Goal: Task Accomplishment & Management: Use online tool/utility

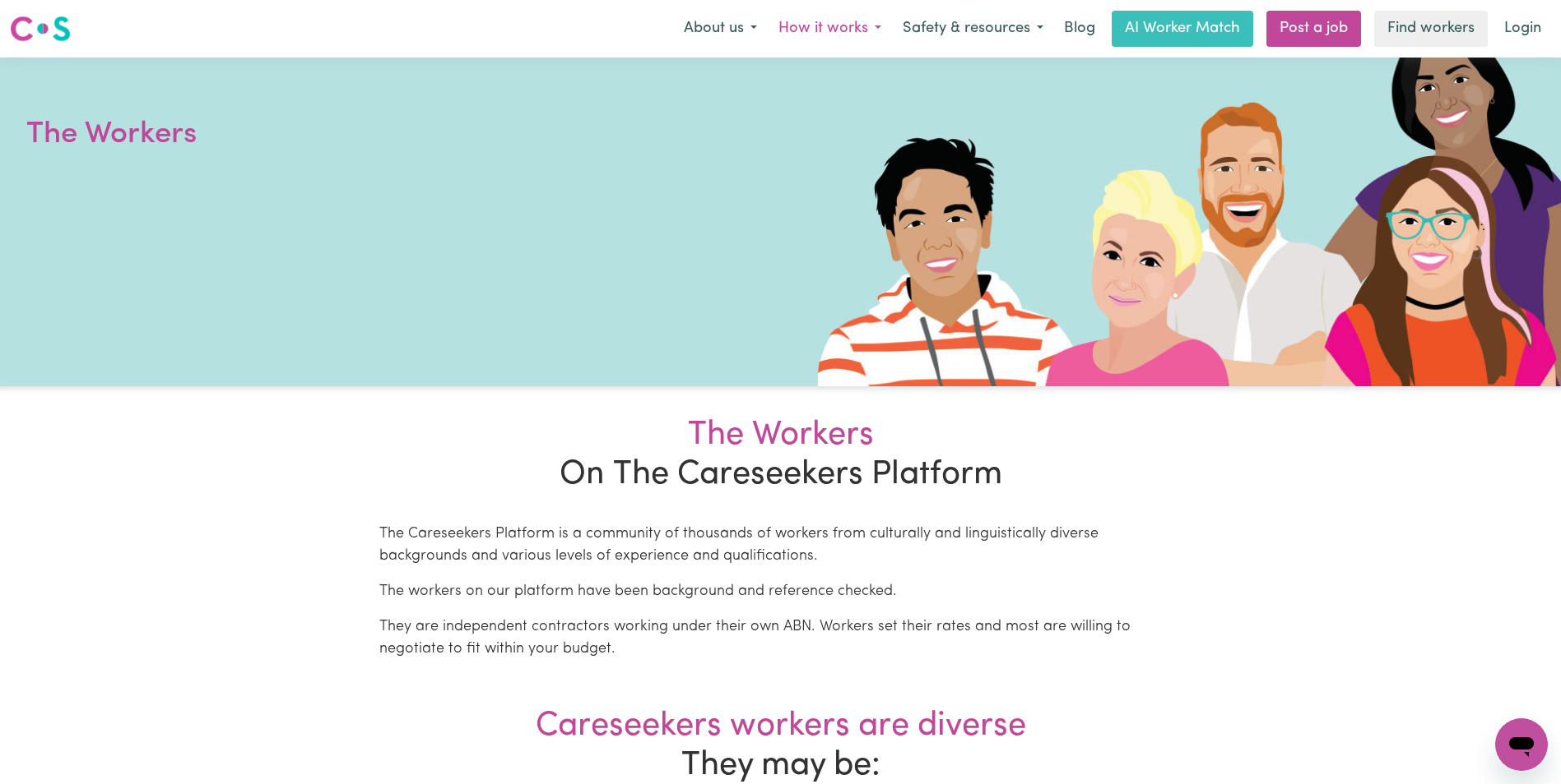
click at [817, 30] on button "How it works" at bounding box center [829, 29] width 125 height 35
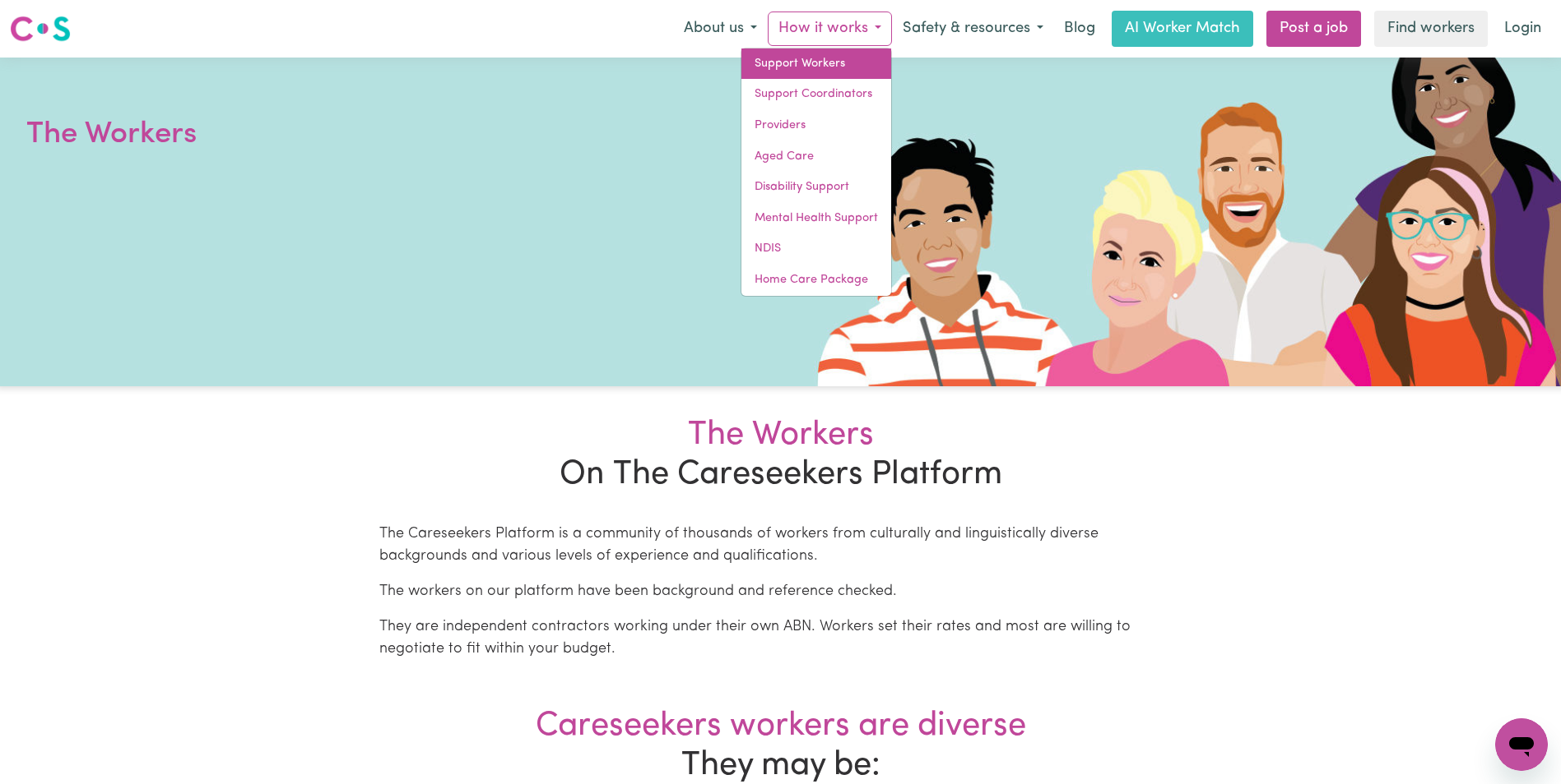
click at [804, 63] on link "Support Workers" at bounding box center [816, 64] width 150 height 32
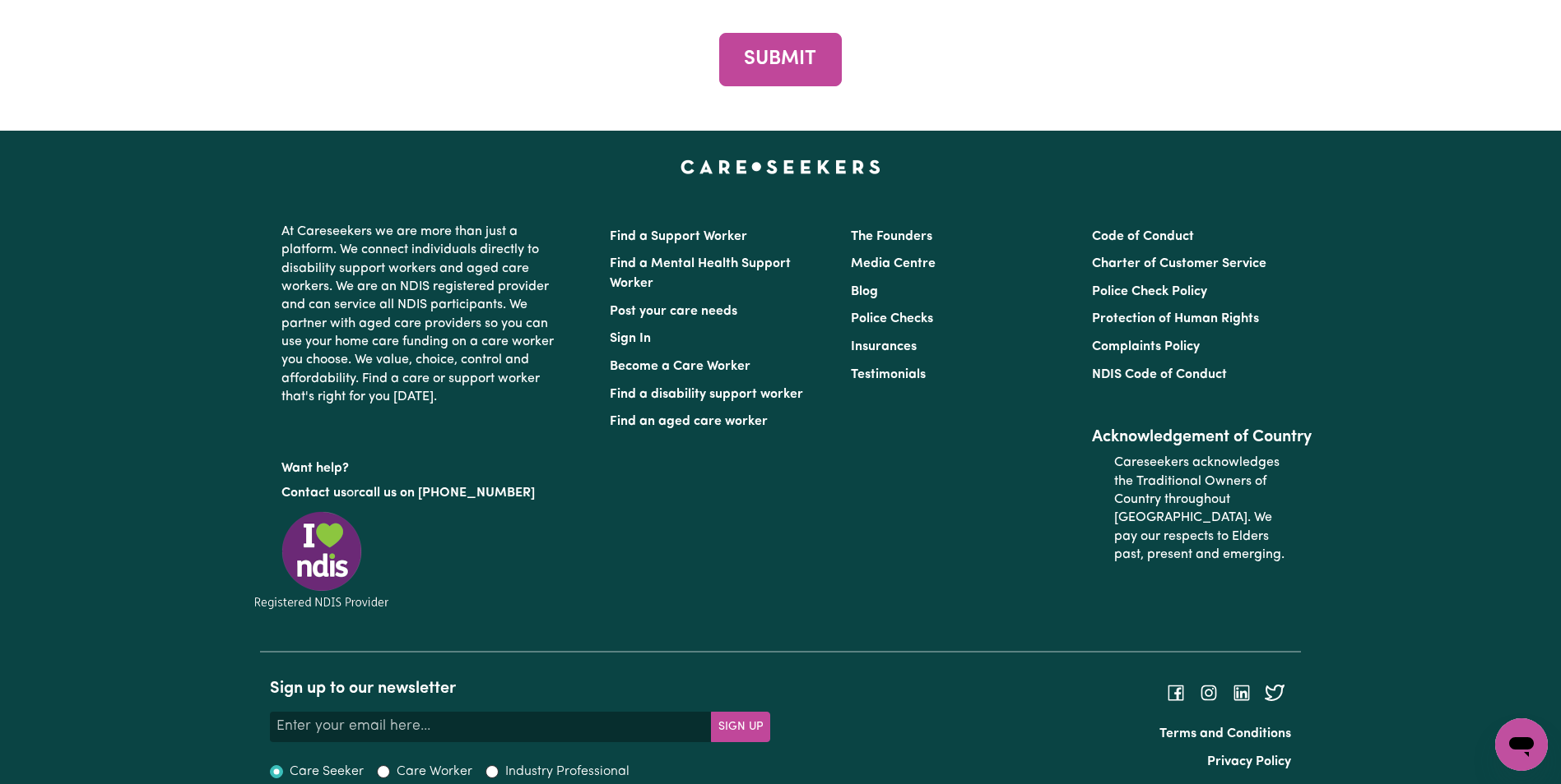
scroll to position [8059, 0]
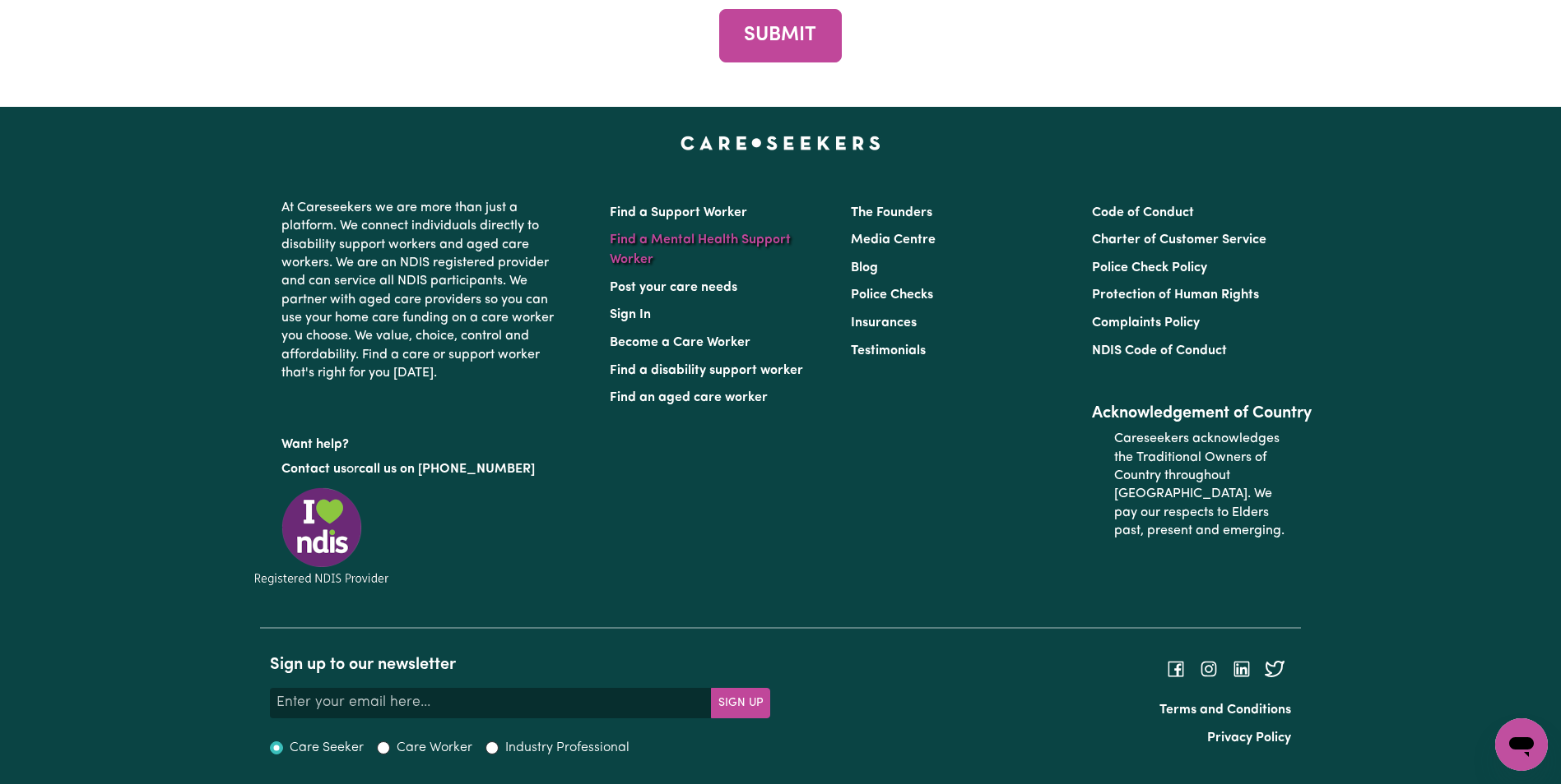
click at [697, 266] on link "Find a Mental Health Support Worker" at bounding box center [700, 250] width 181 height 33
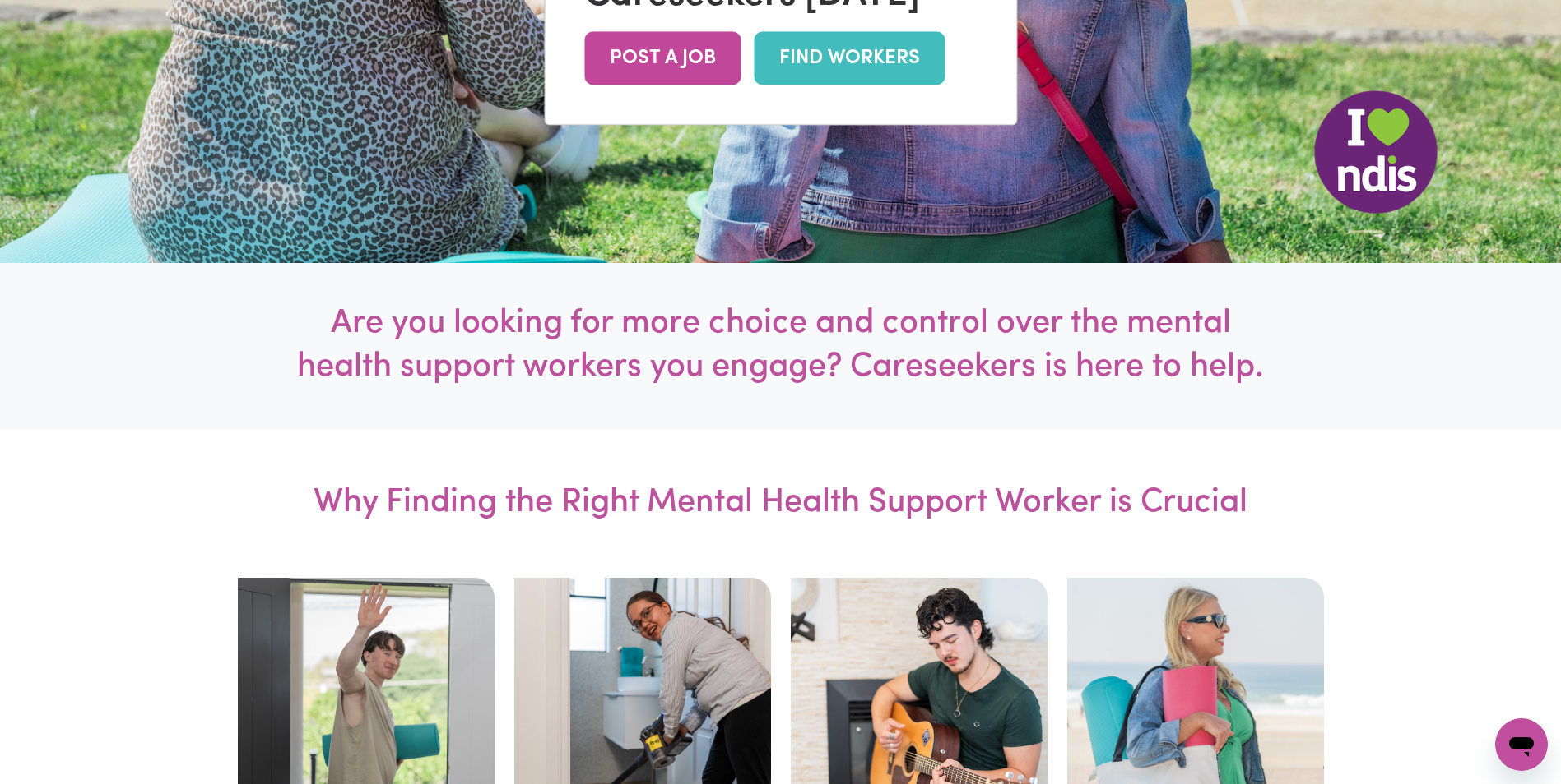
scroll to position [576, 0]
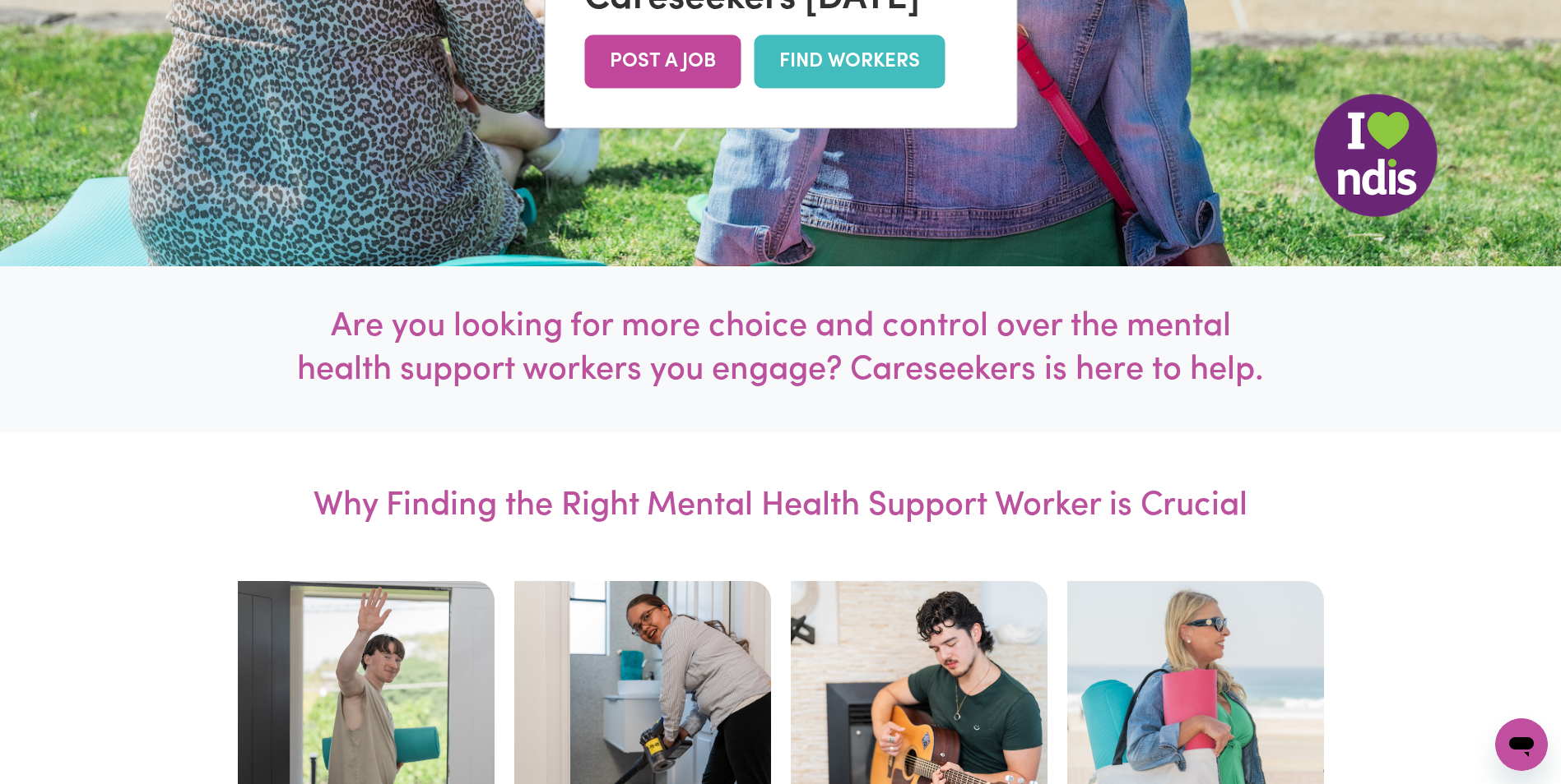
click at [831, 82] on link "FIND WORKERS" at bounding box center [849, 62] width 191 height 54
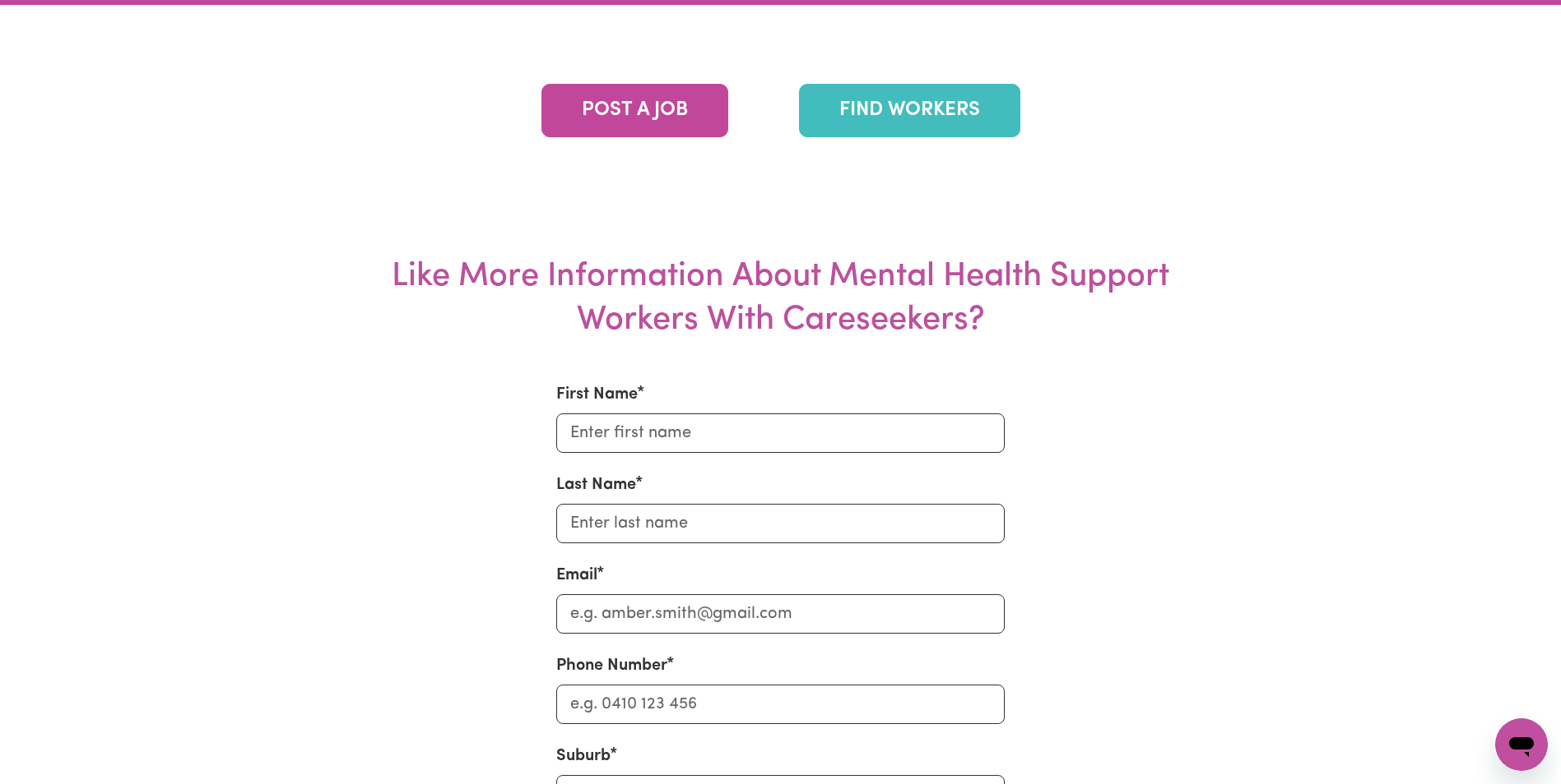
scroll to position [5180, 0]
click at [931, 136] on link "FIND WORKERS" at bounding box center [909, 110] width 221 height 54
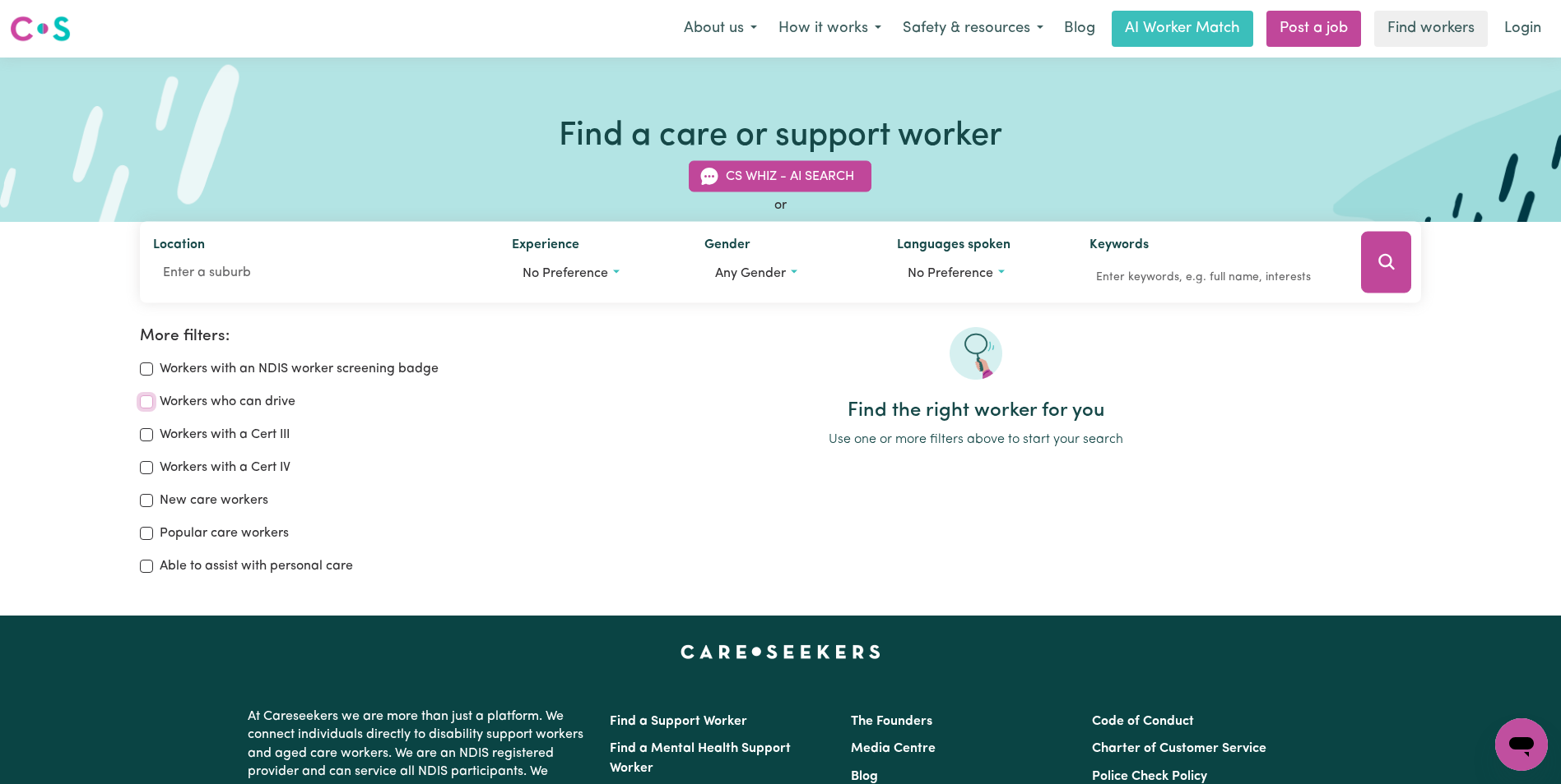
click at [147, 405] on input "Workers who can drive" at bounding box center [147, 403] width 13 height 13
checkbox input "true"
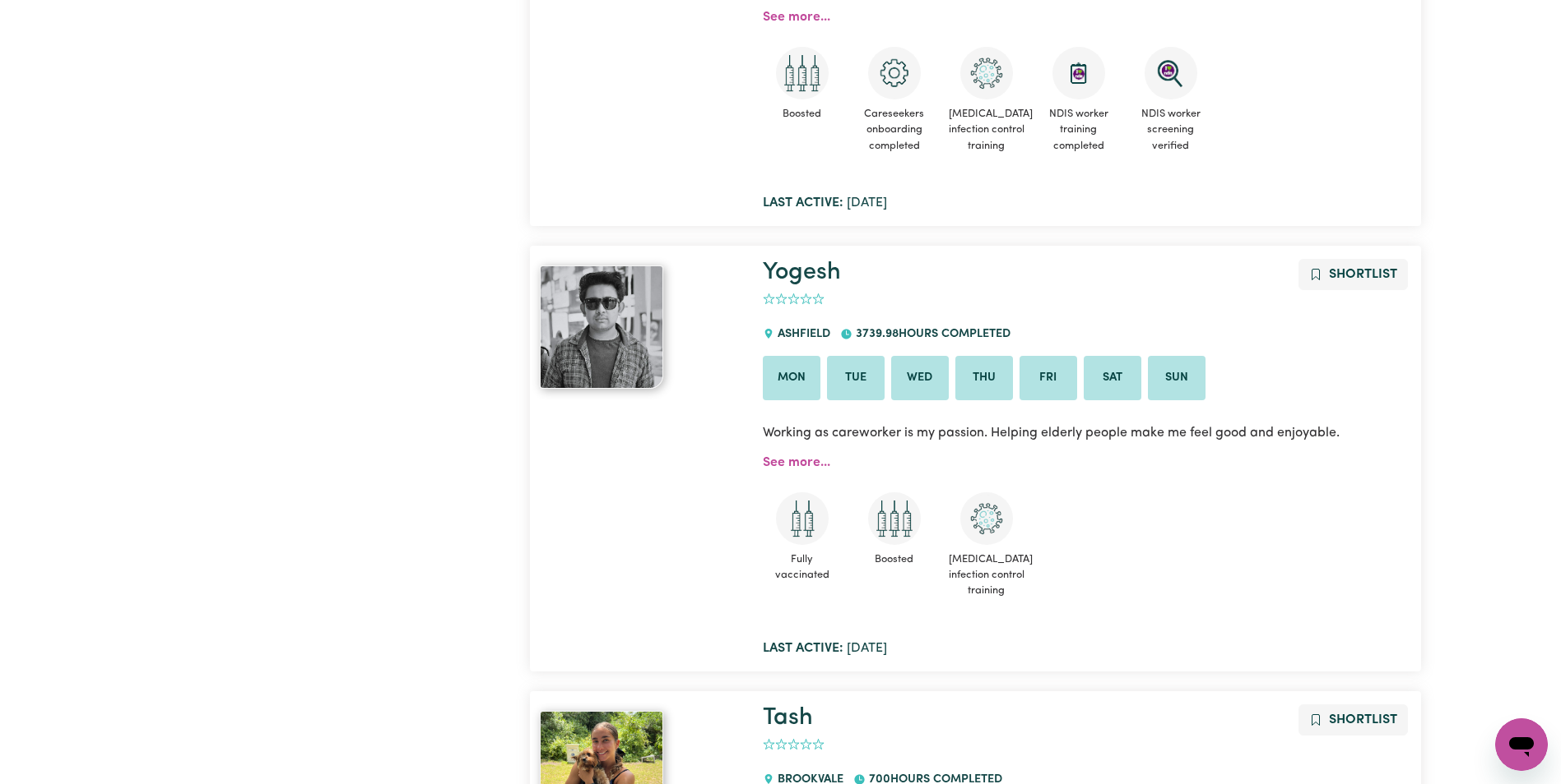
scroll to position [686, 0]
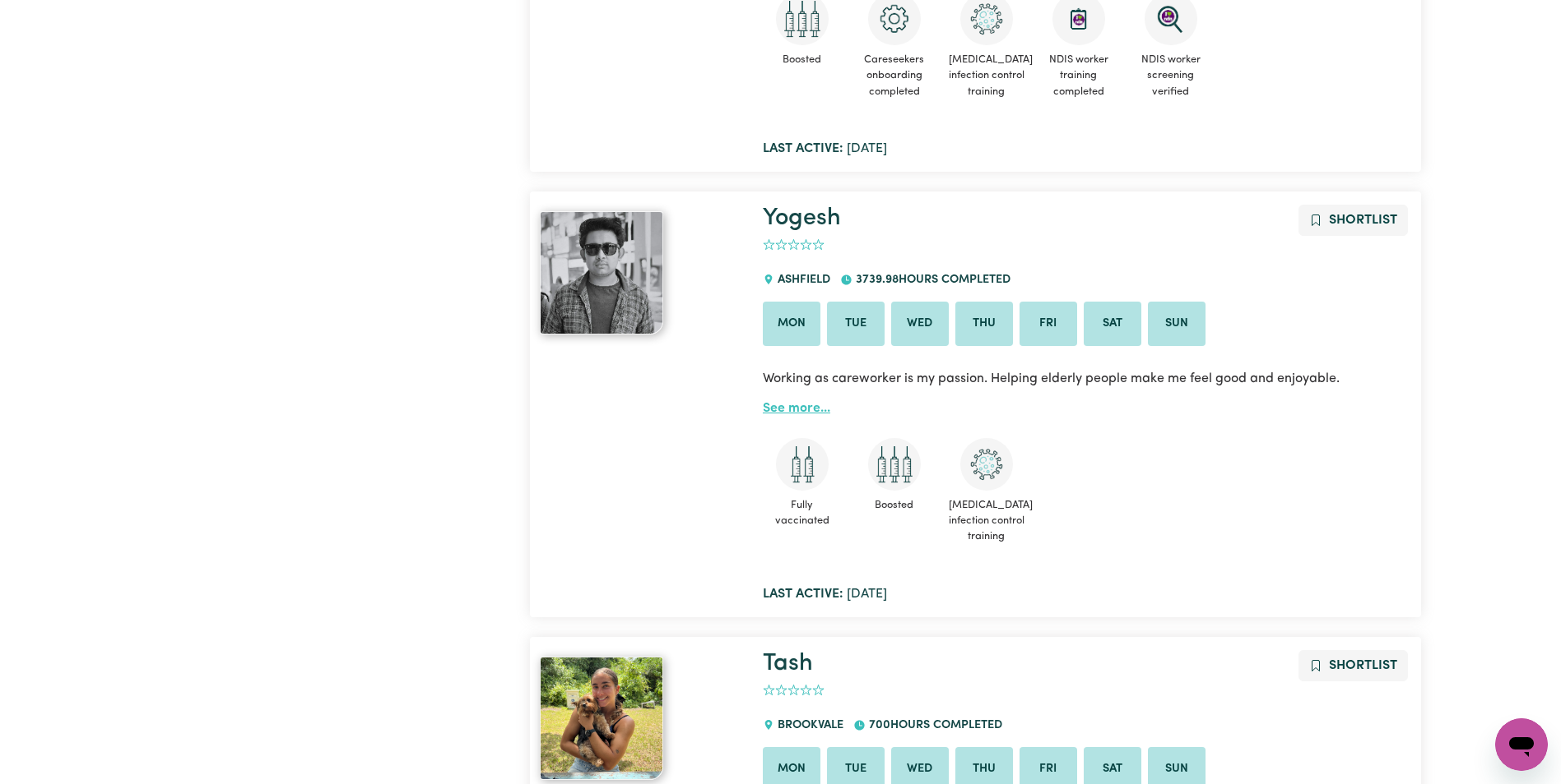
click at [767, 413] on link "See more..." at bounding box center [796, 409] width 67 height 13
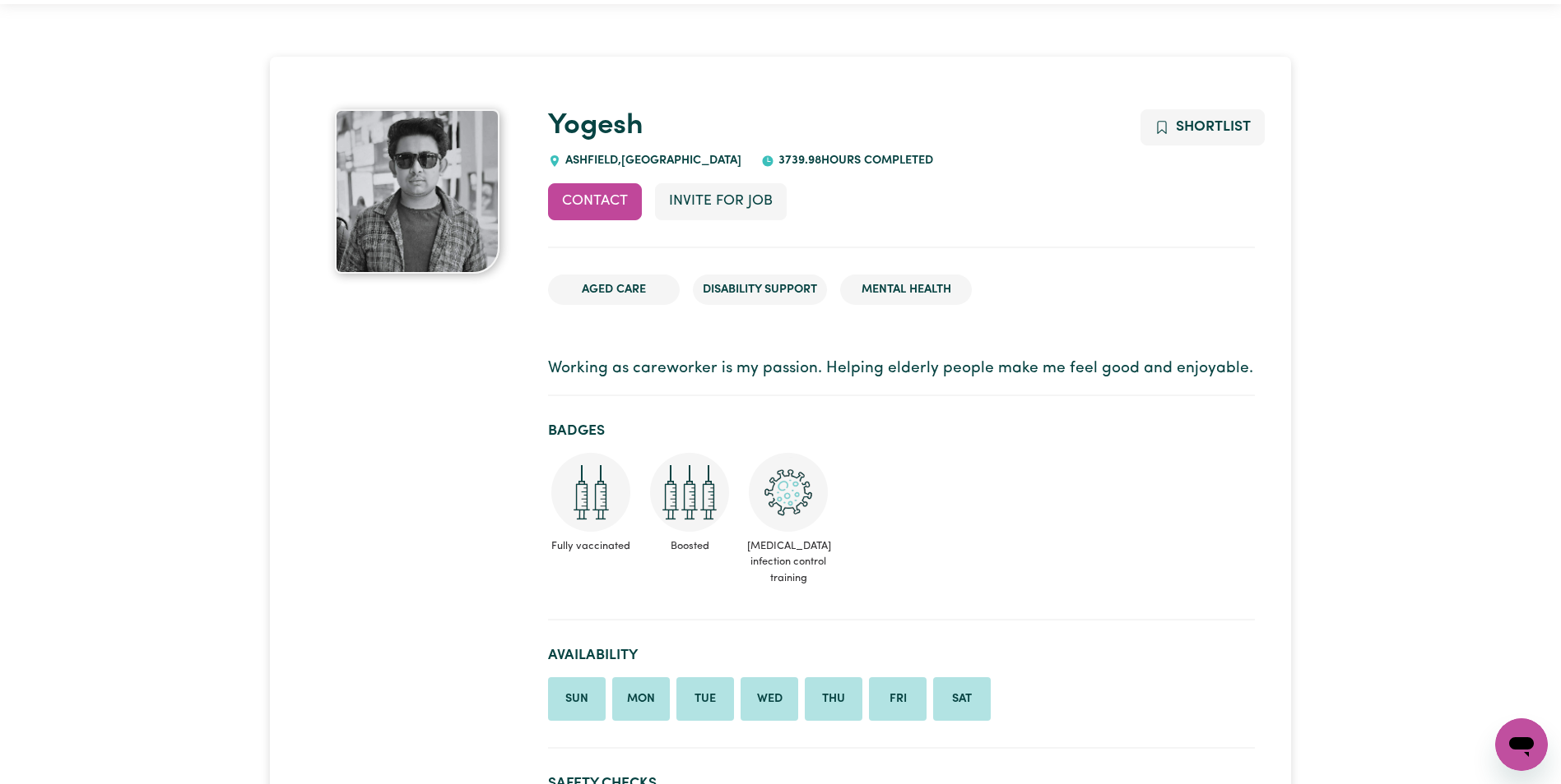
scroll to position [82, 0]
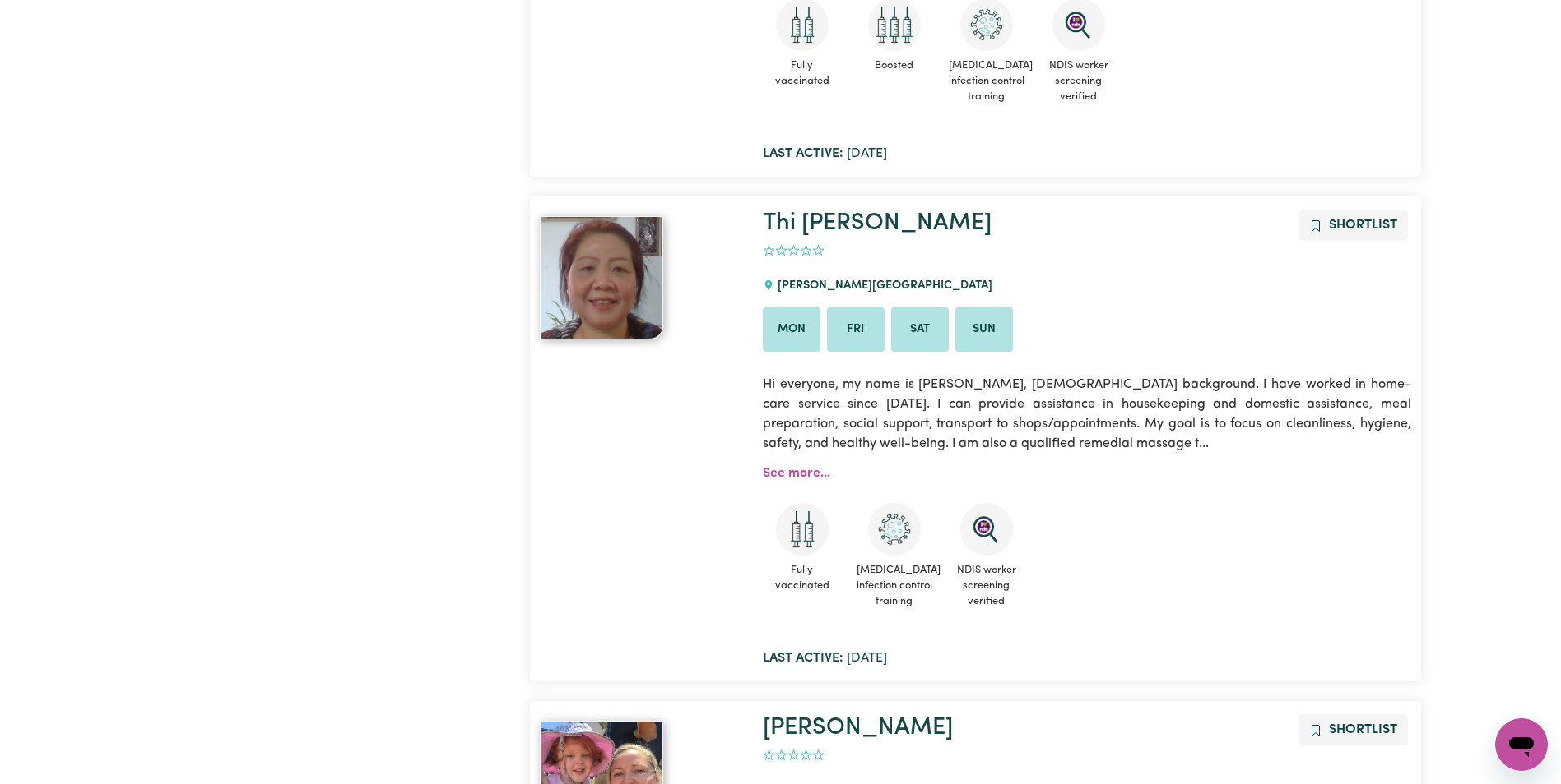
scroll to position [1672, 0]
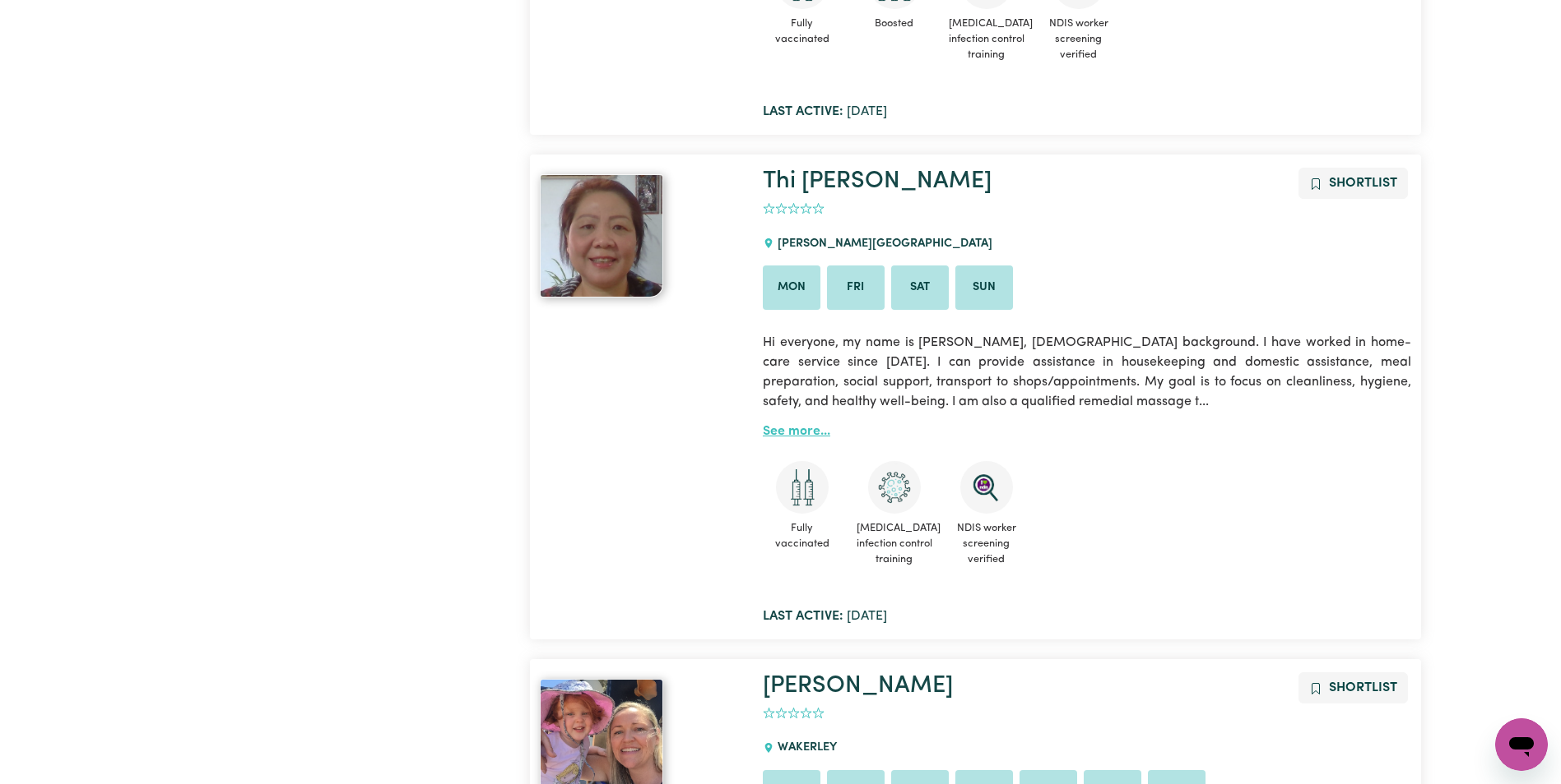
click at [813, 434] on link "See more..." at bounding box center [796, 432] width 67 height 13
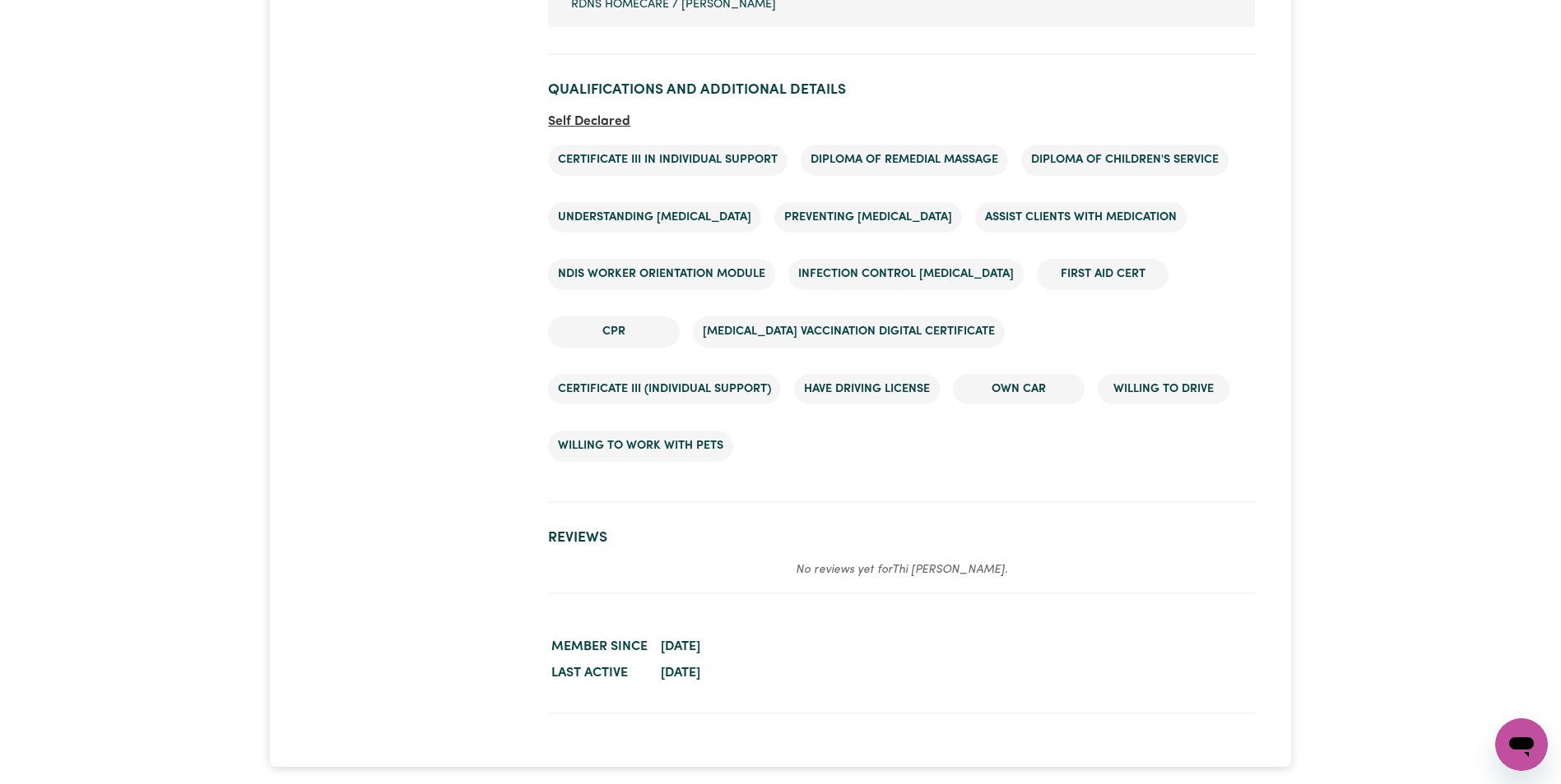
scroll to position [3207, 0]
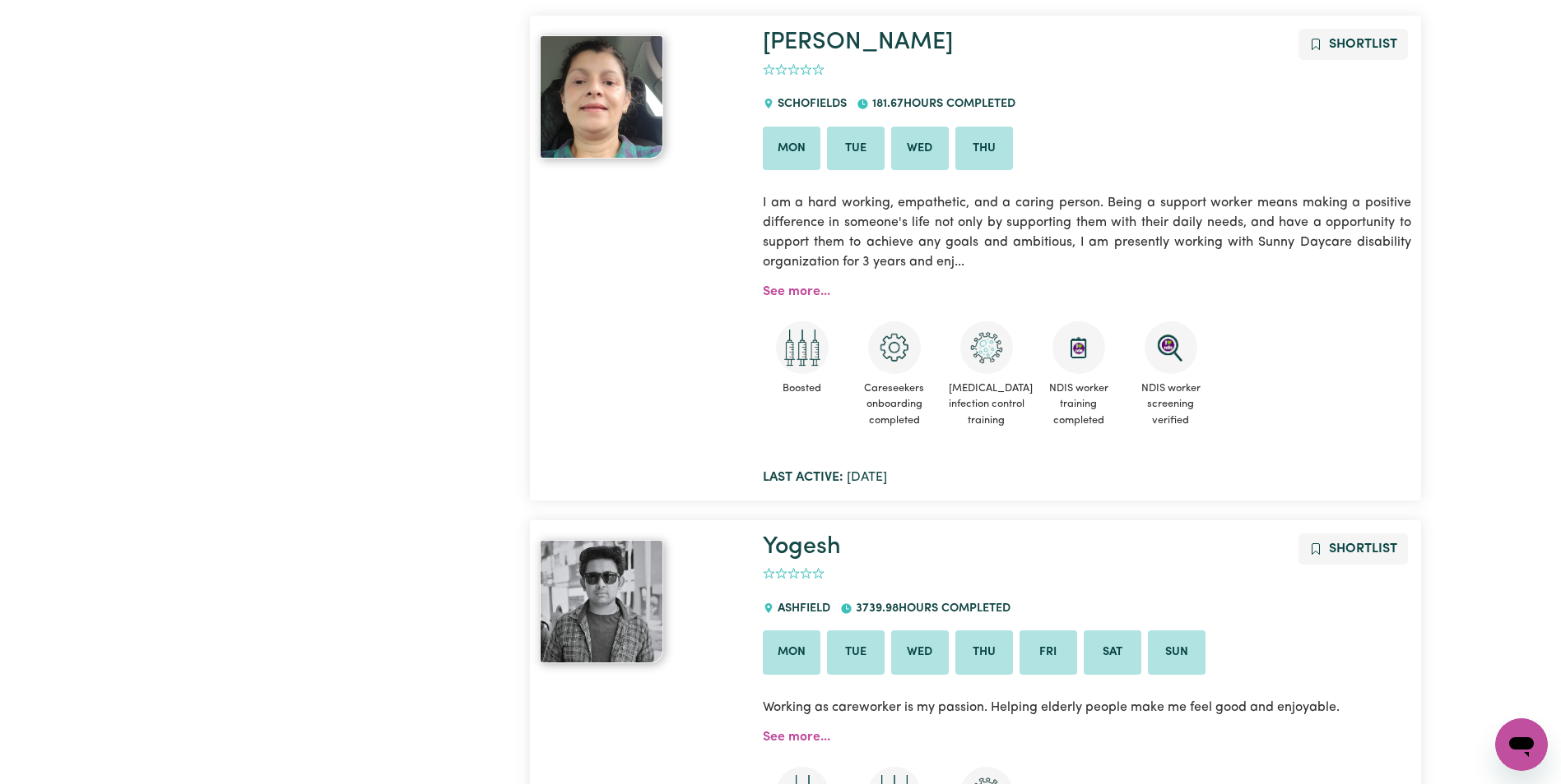
scroll to position [275, 0]
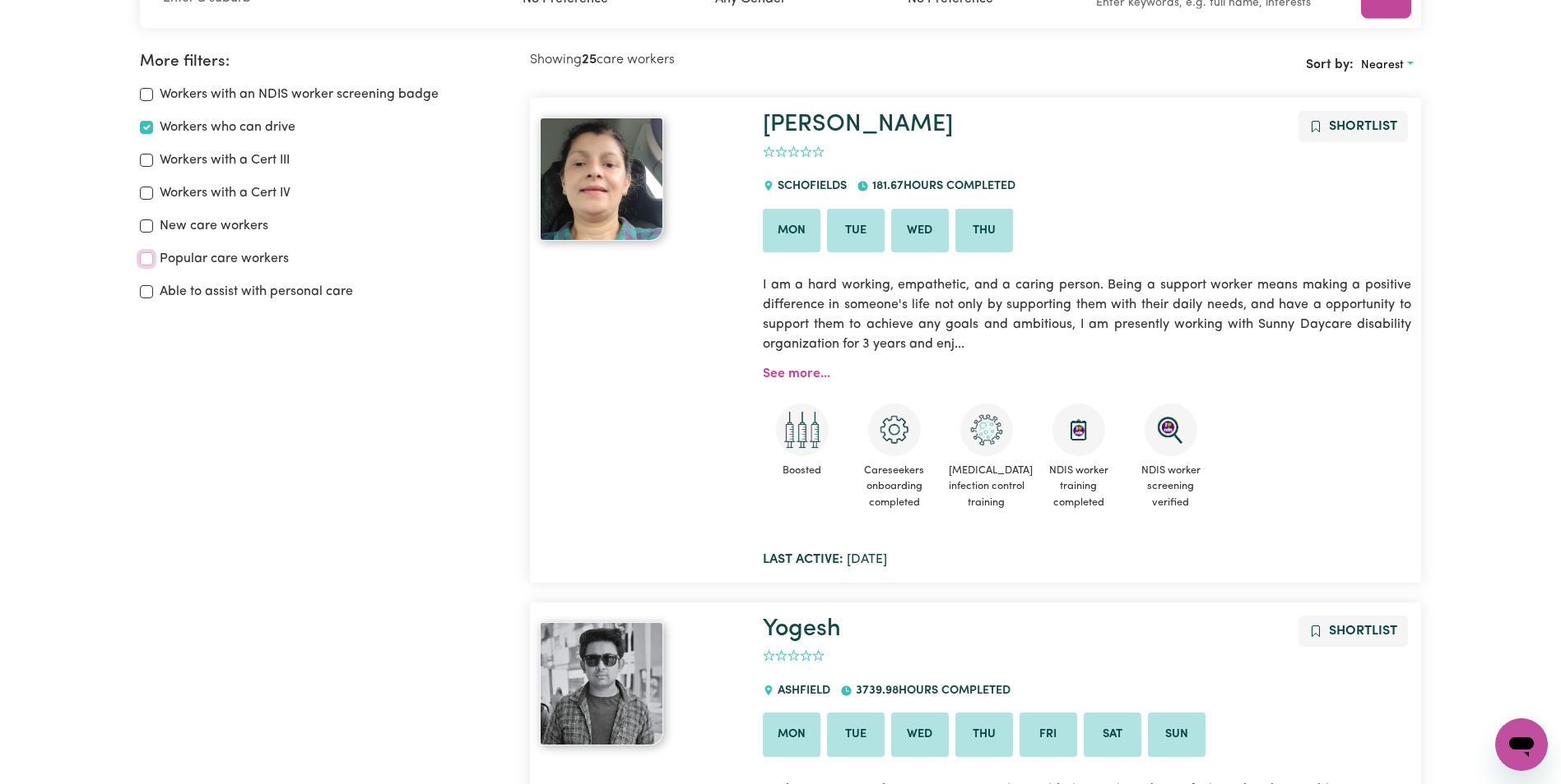
click at [148, 259] on input "Popular care workers" at bounding box center [147, 259] width 13 height 13
checkbox input "true"
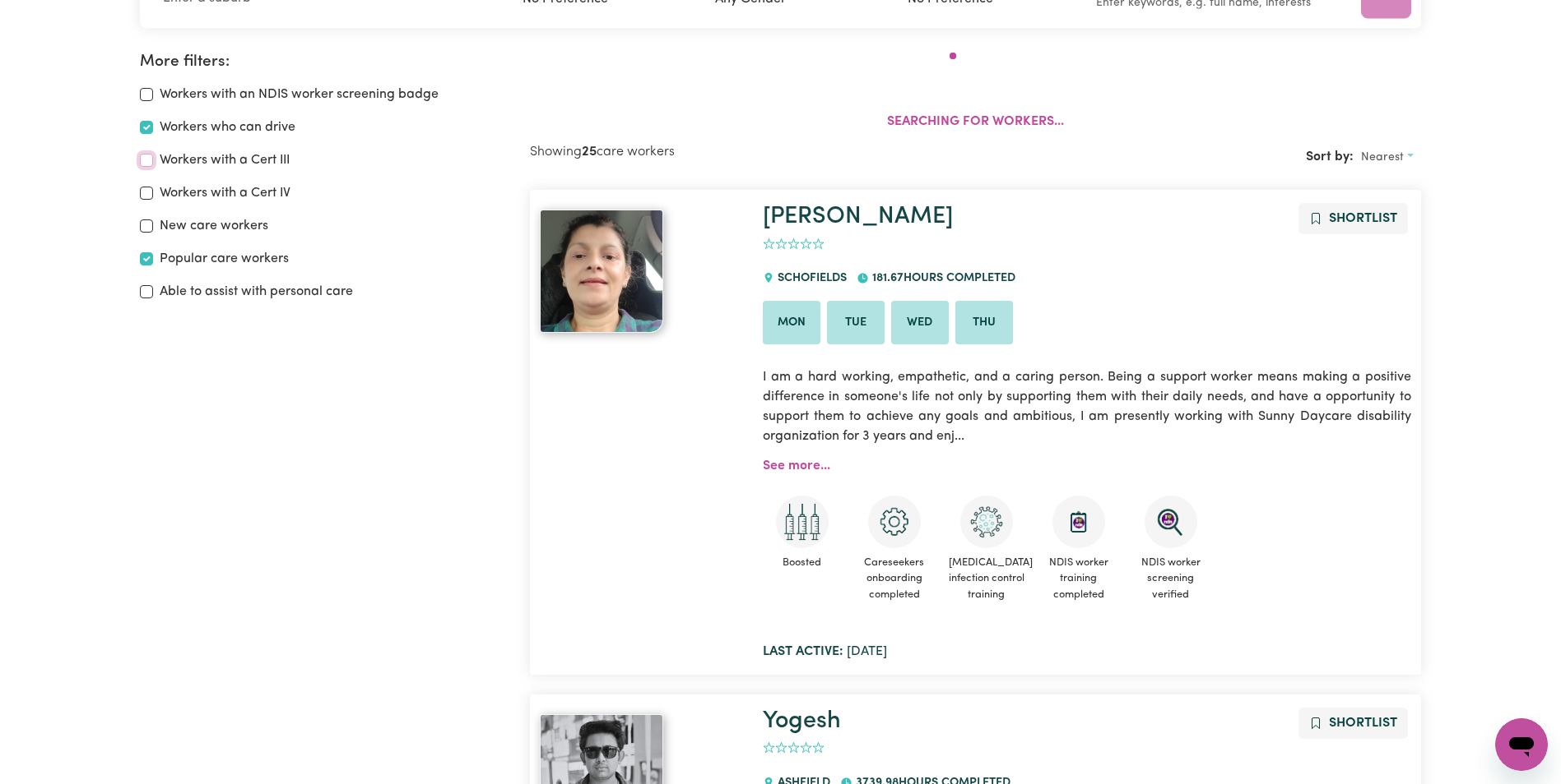
click at [143, 162] on input "Workers with a Cert III" at bounding box center [147, 160] width 13 height 13
checkbox input "true"
click at [142, 292] on input "Able to assist with personal care" at bounding box center [147, 292] width 13 height 13
checkbox input "true"
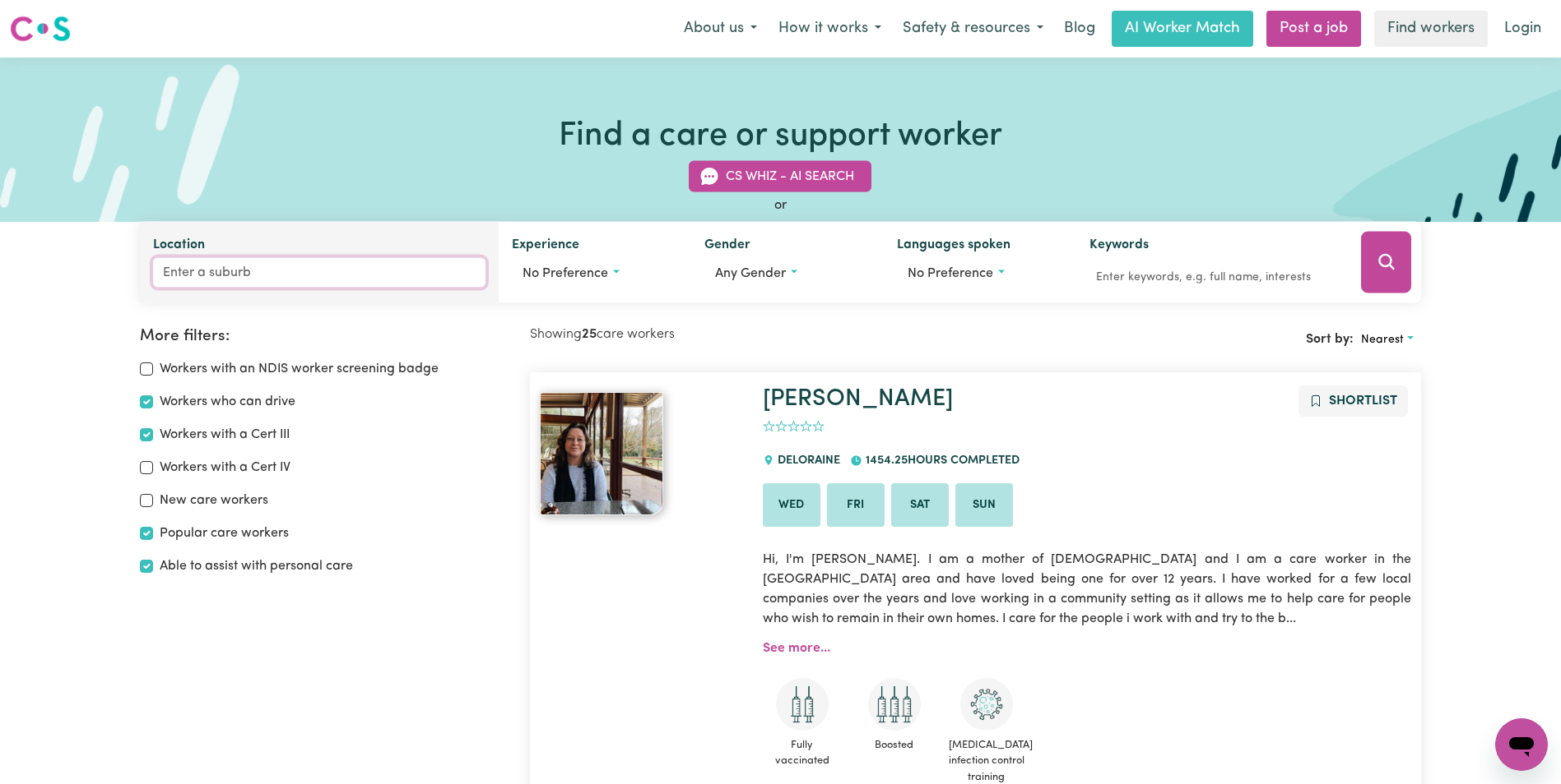
click at [369, 281] on input "Location" at bounding box center [319, 272] width 333 height 30
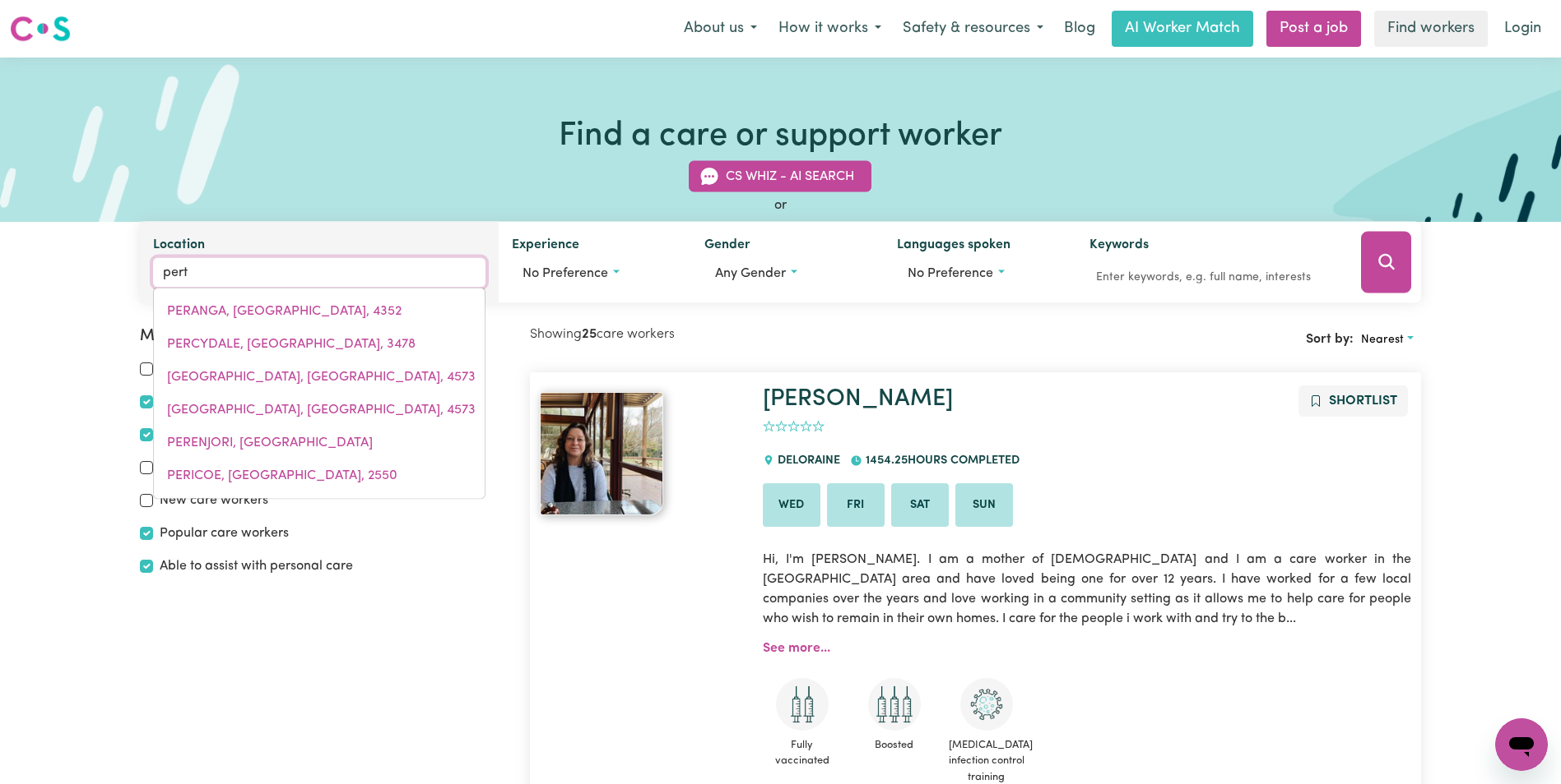
type input "perth"
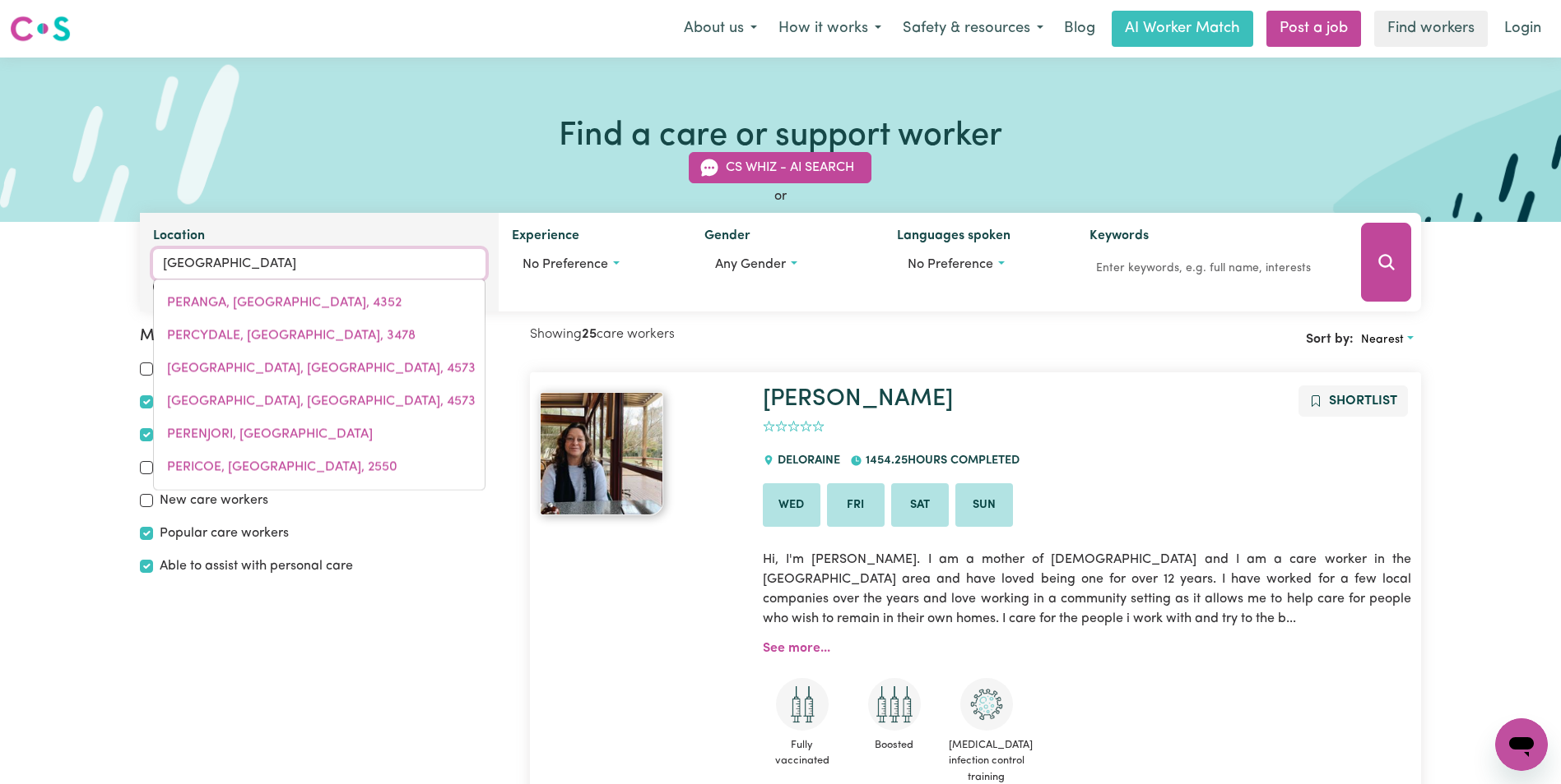
type input "perth, Tasmania, 7300"
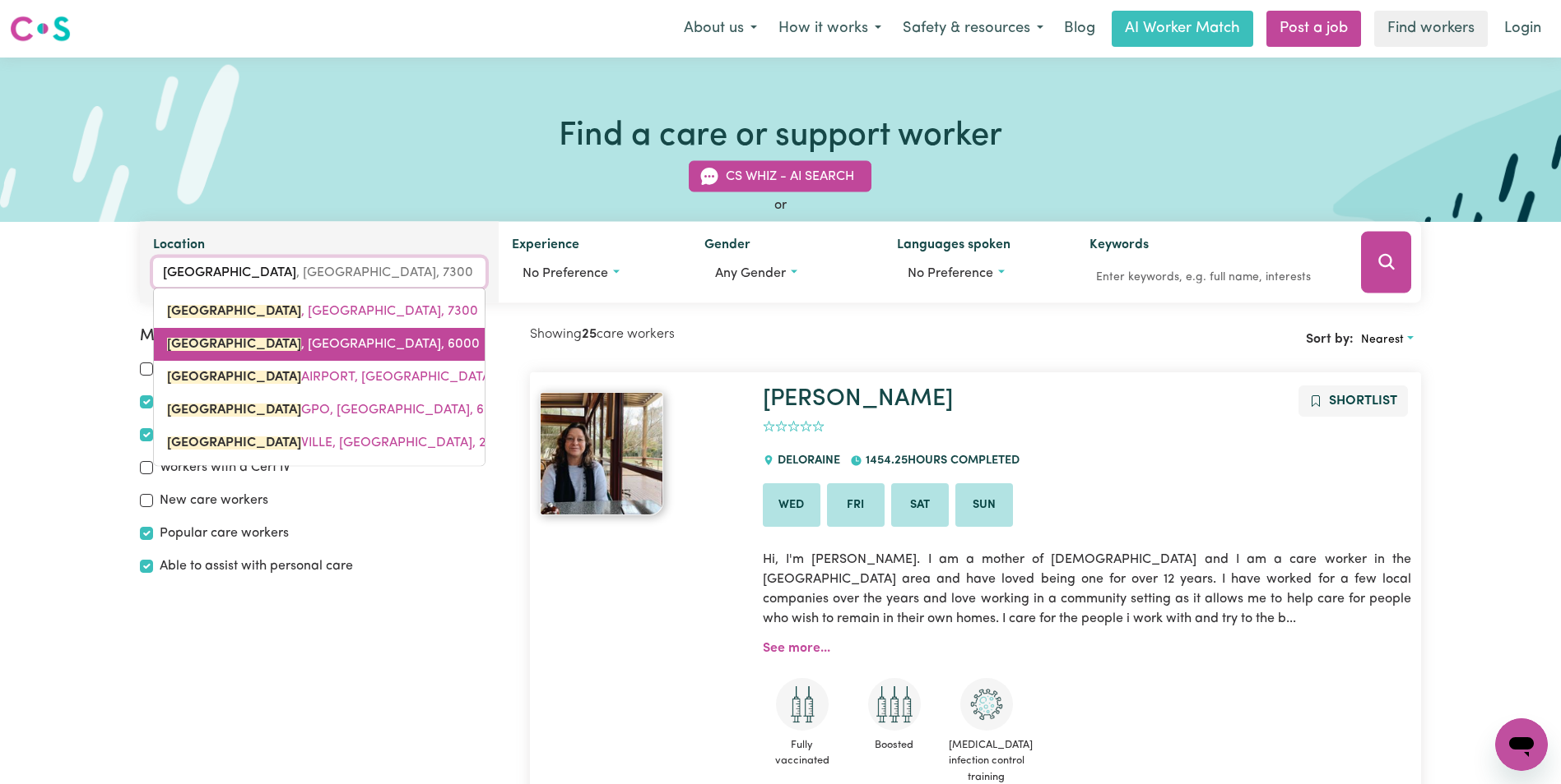
click at [361, 338] on link "PERTH , Western Australia, 6000" at bounding box center [318, 344] width 331 height 33
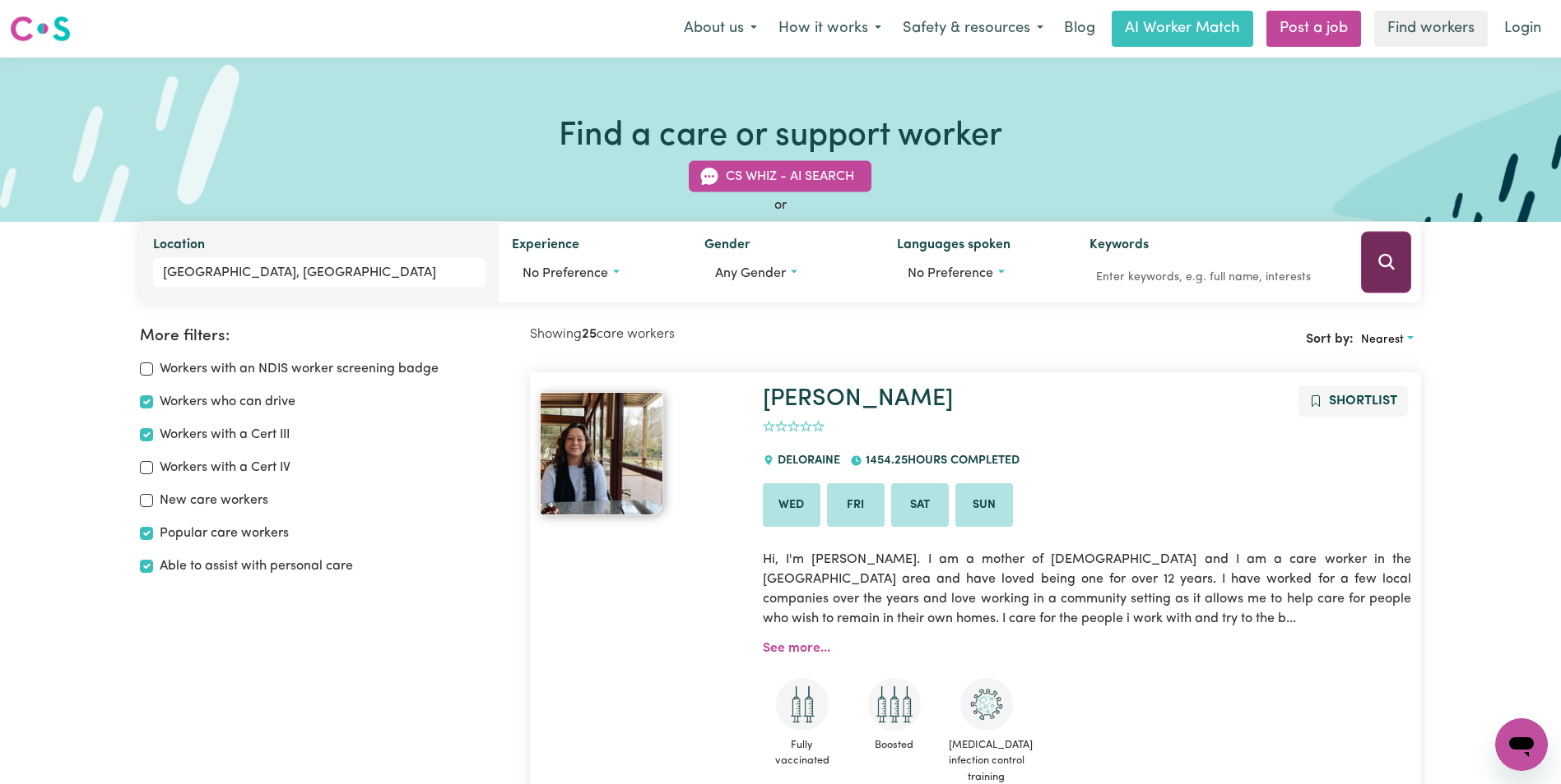
click at [1386, 259] on icon "Search" at bounding box center [1386, 262] width 20 height 20
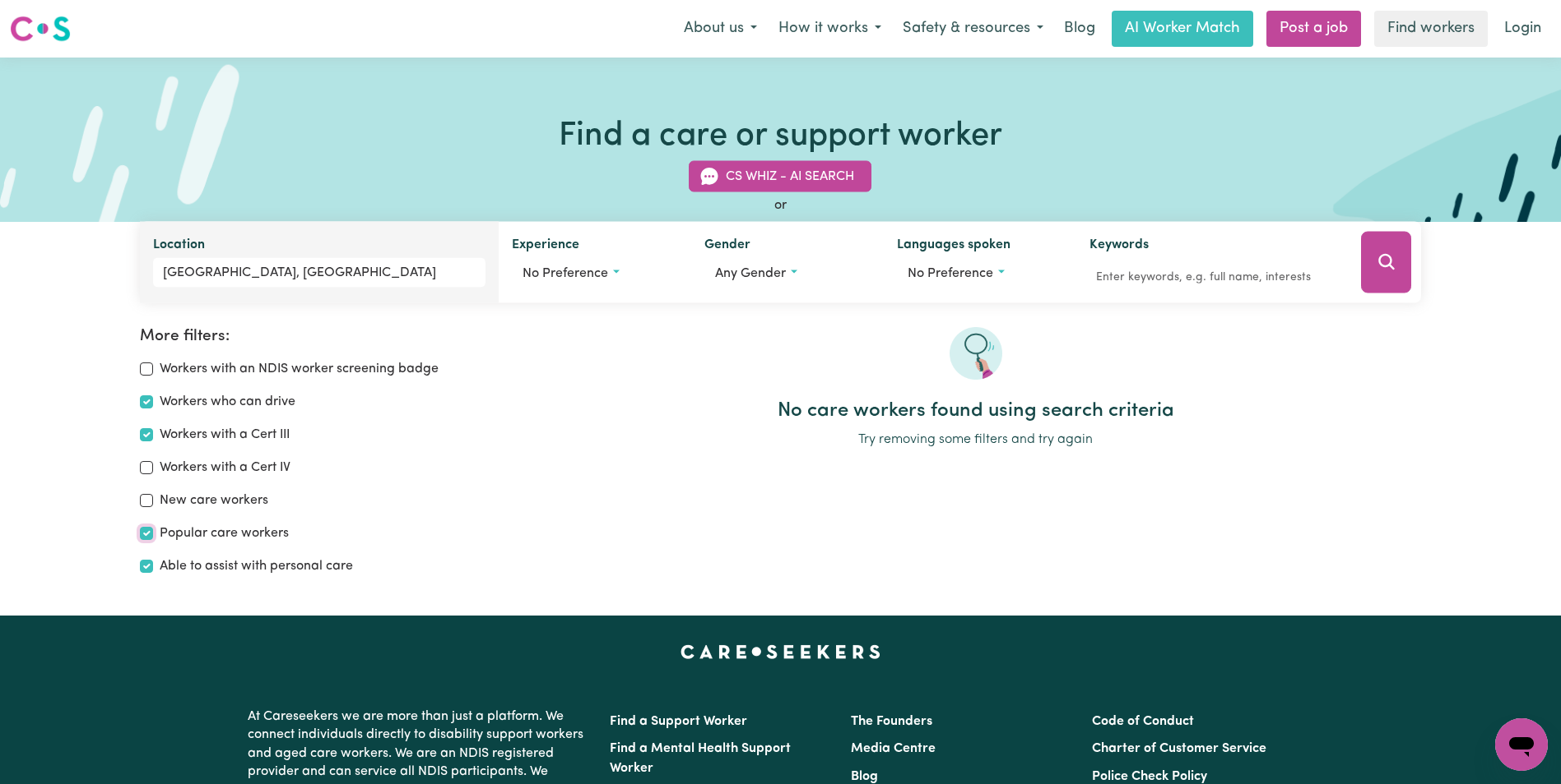
click at [148, 535] on input "Popular care workers" at bounding box center [147, 534] width 13 height 13
checkbox input "false"
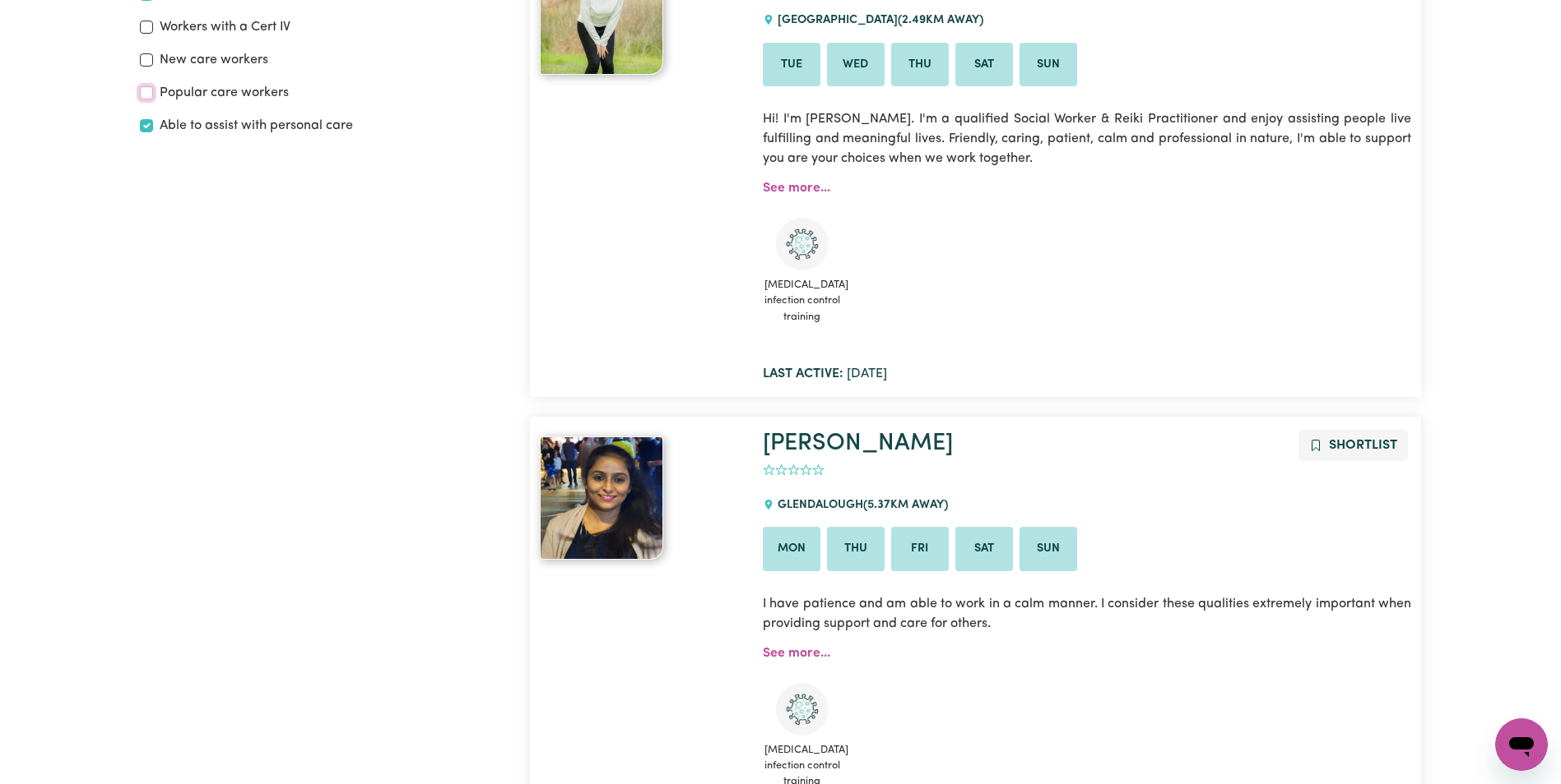
scroll to position [275, 0]
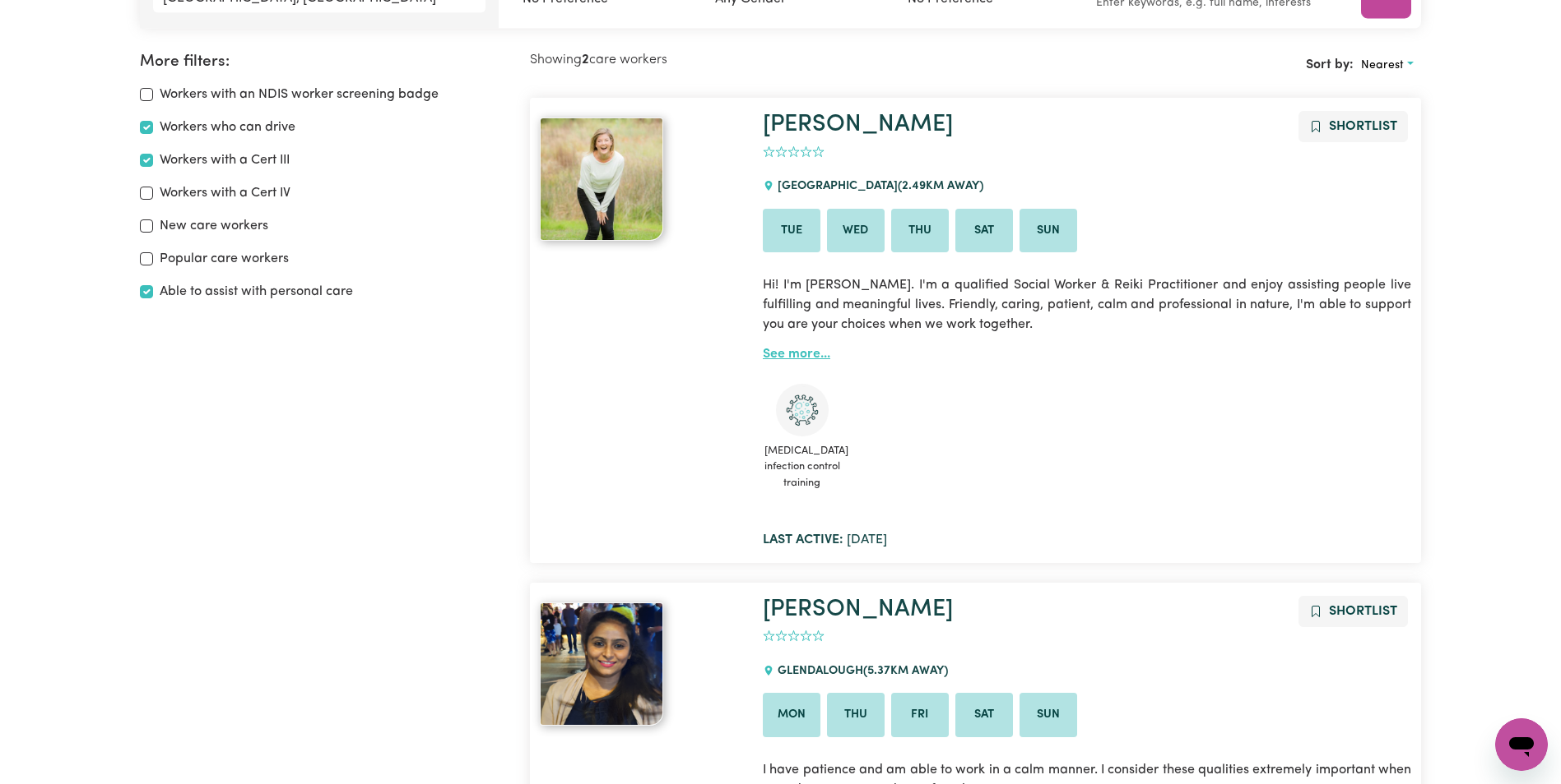
click at [805, 350] on link "See more..." at bounding box center [796, 355] width 67 height 13
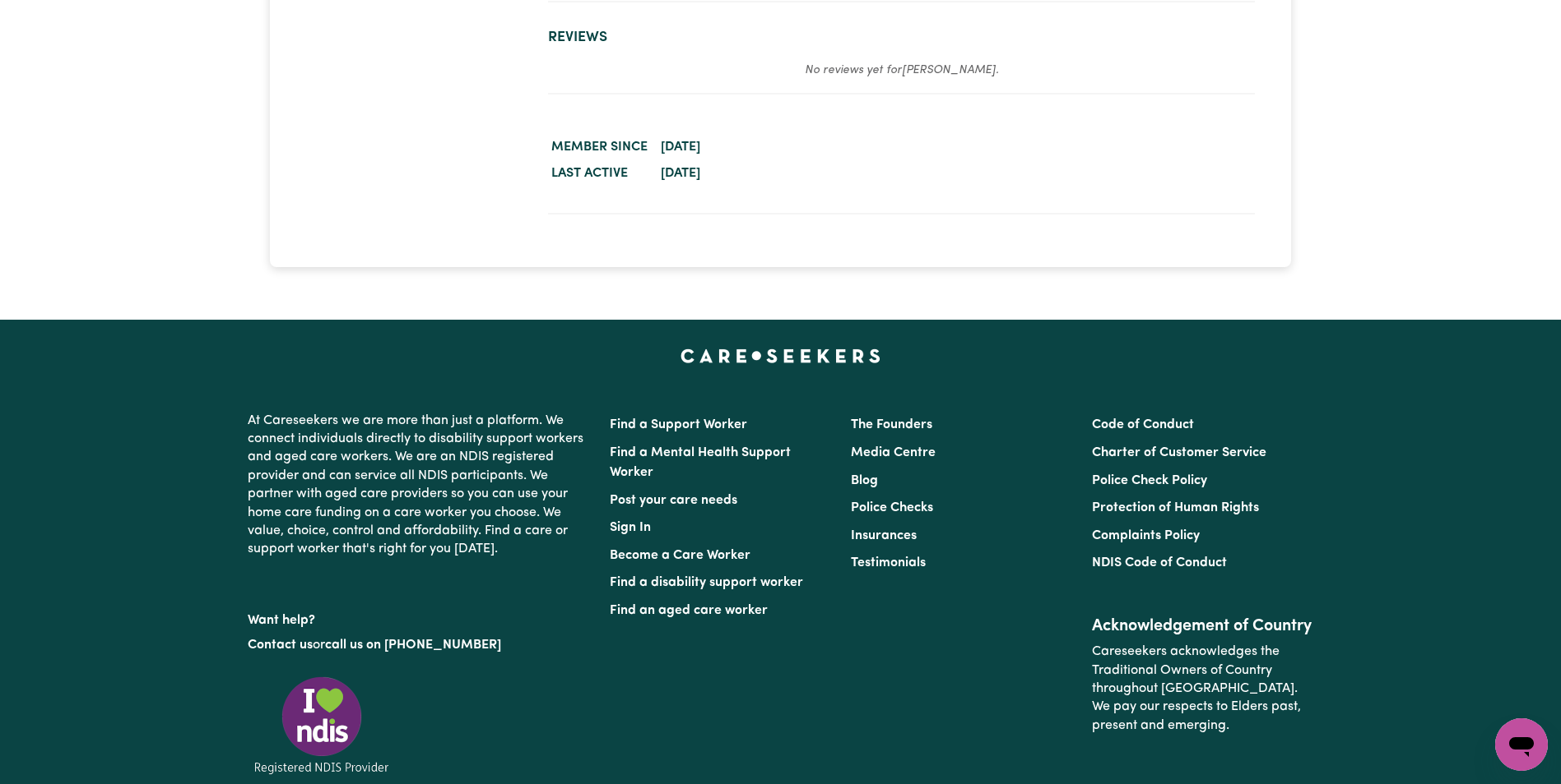
scroll to position [3207, 0]
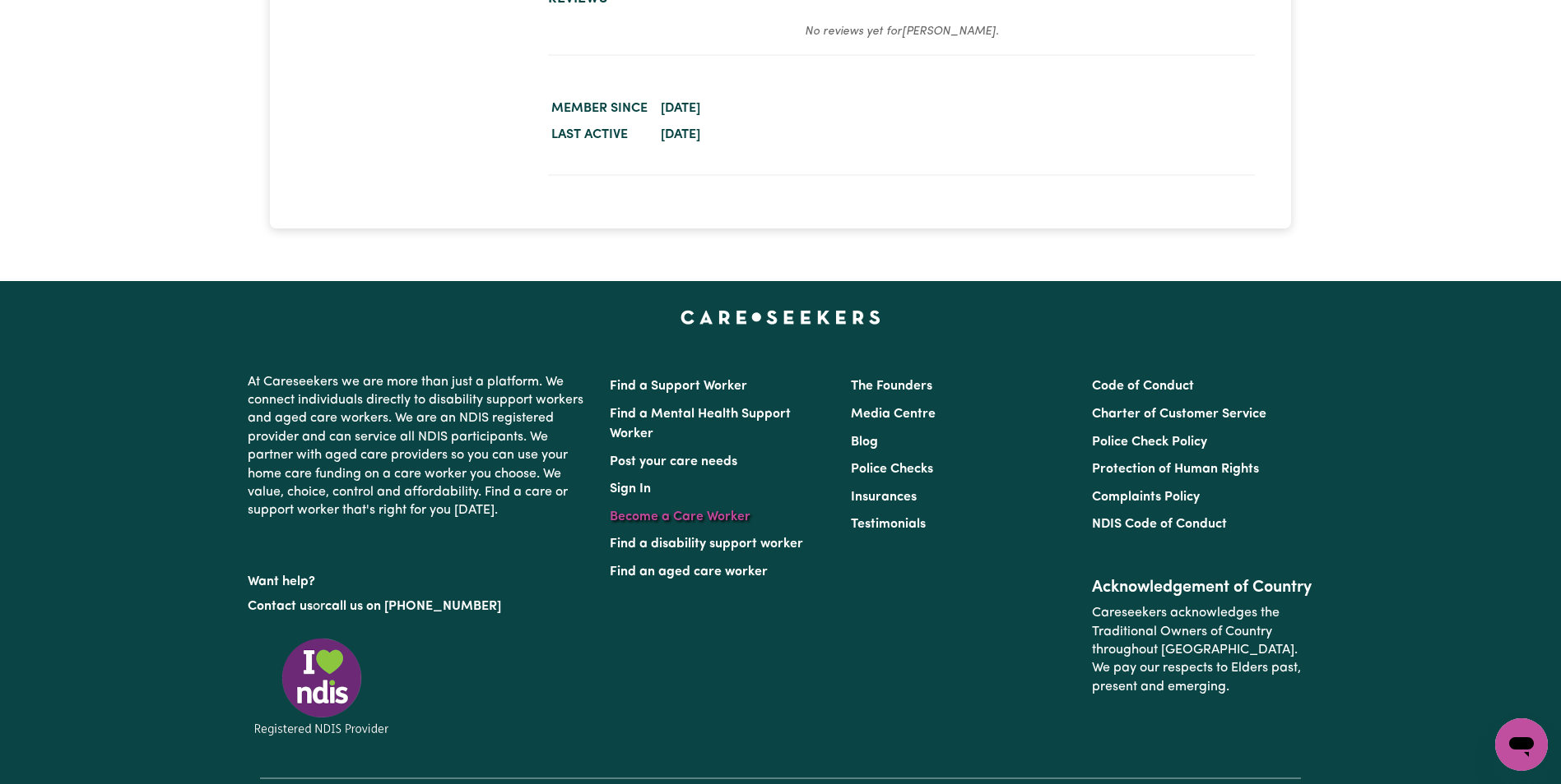
click at [728, 512] on link "Become a Care Worker" at bounding box center [680, 518] width 141 height 13
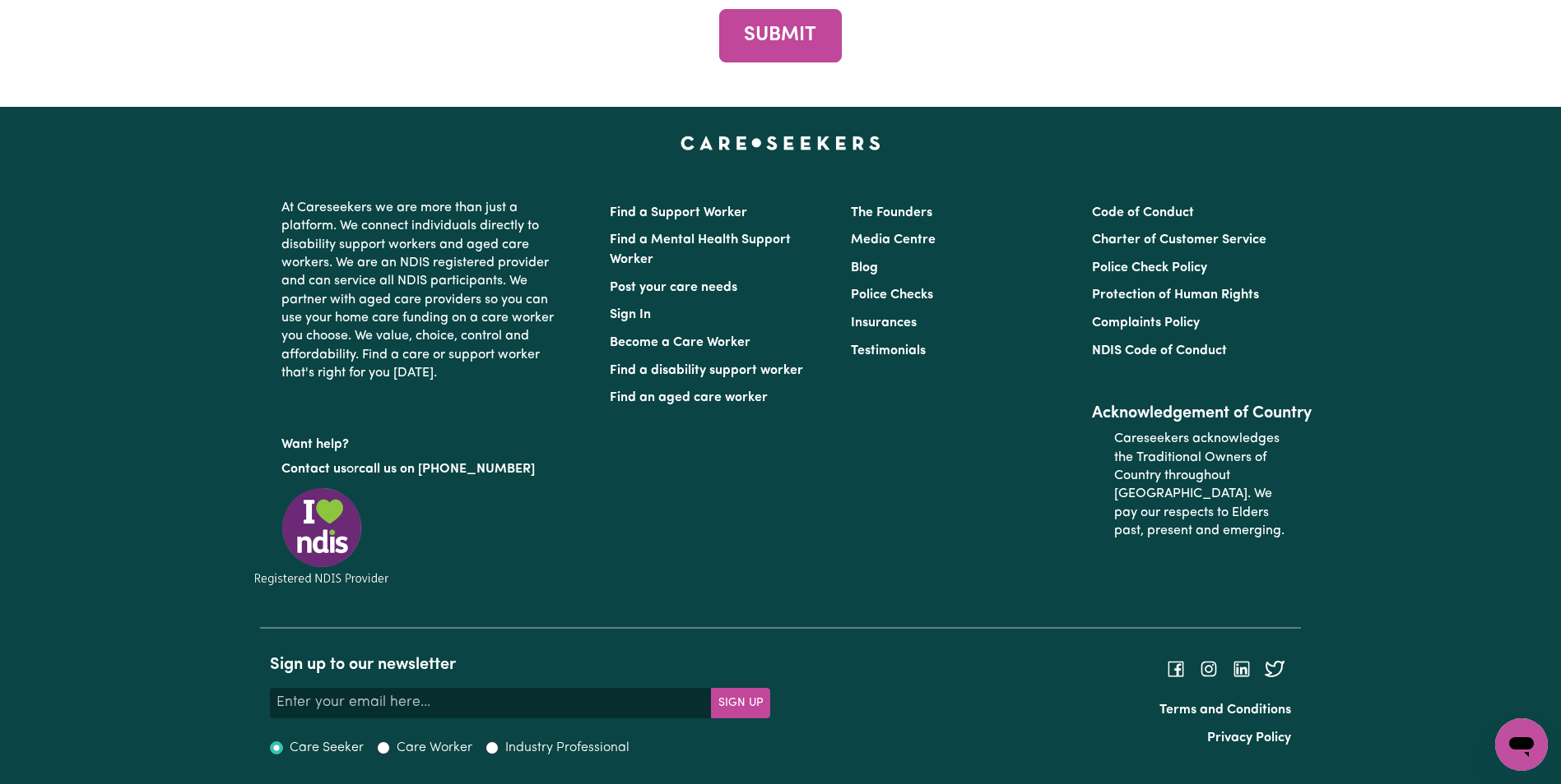
scroll to position [8185, 0]
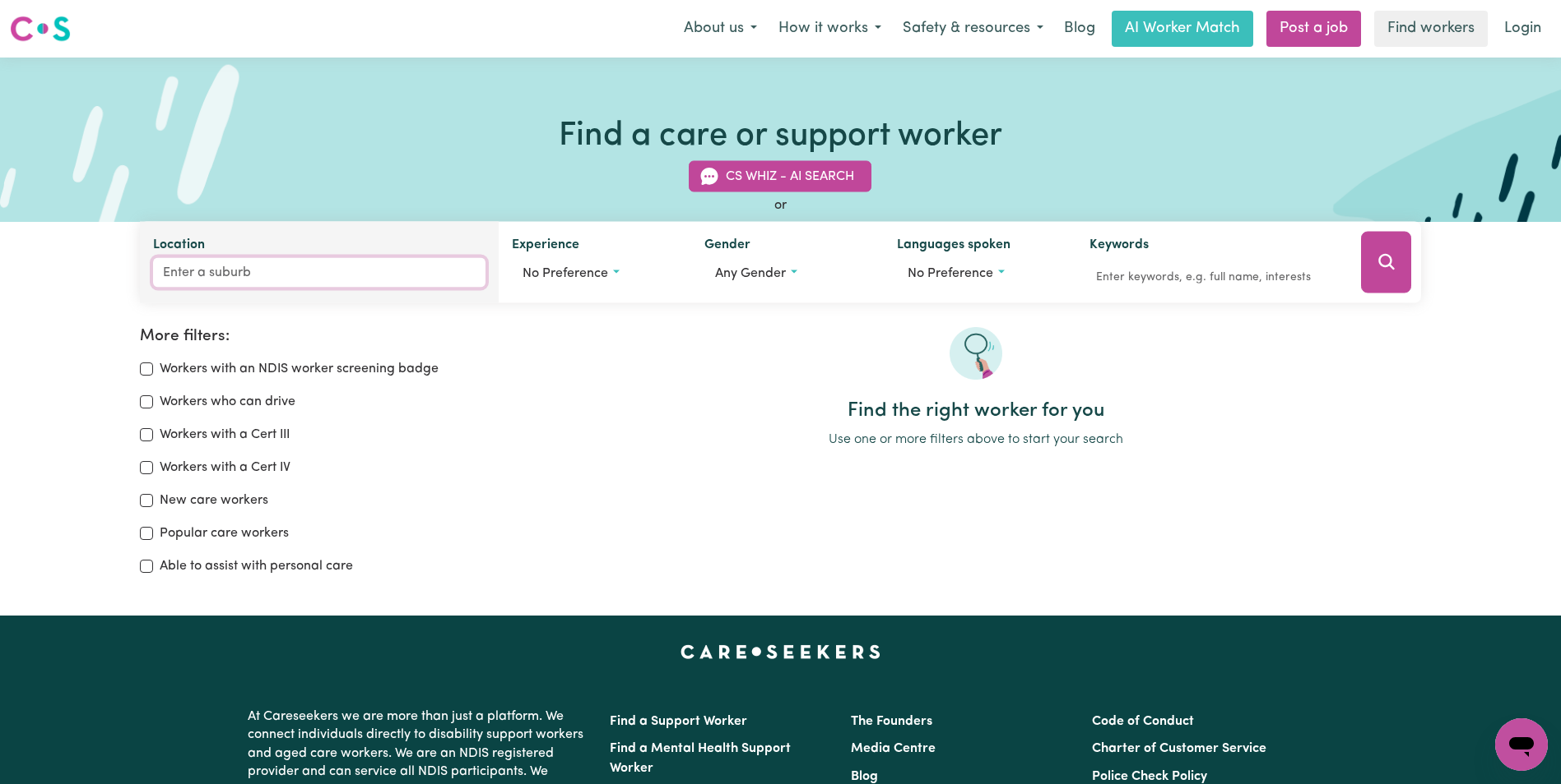
click at [218, 277] on input "Location" at bounding box center [319, 272] width 333 height 30
type input "6009"
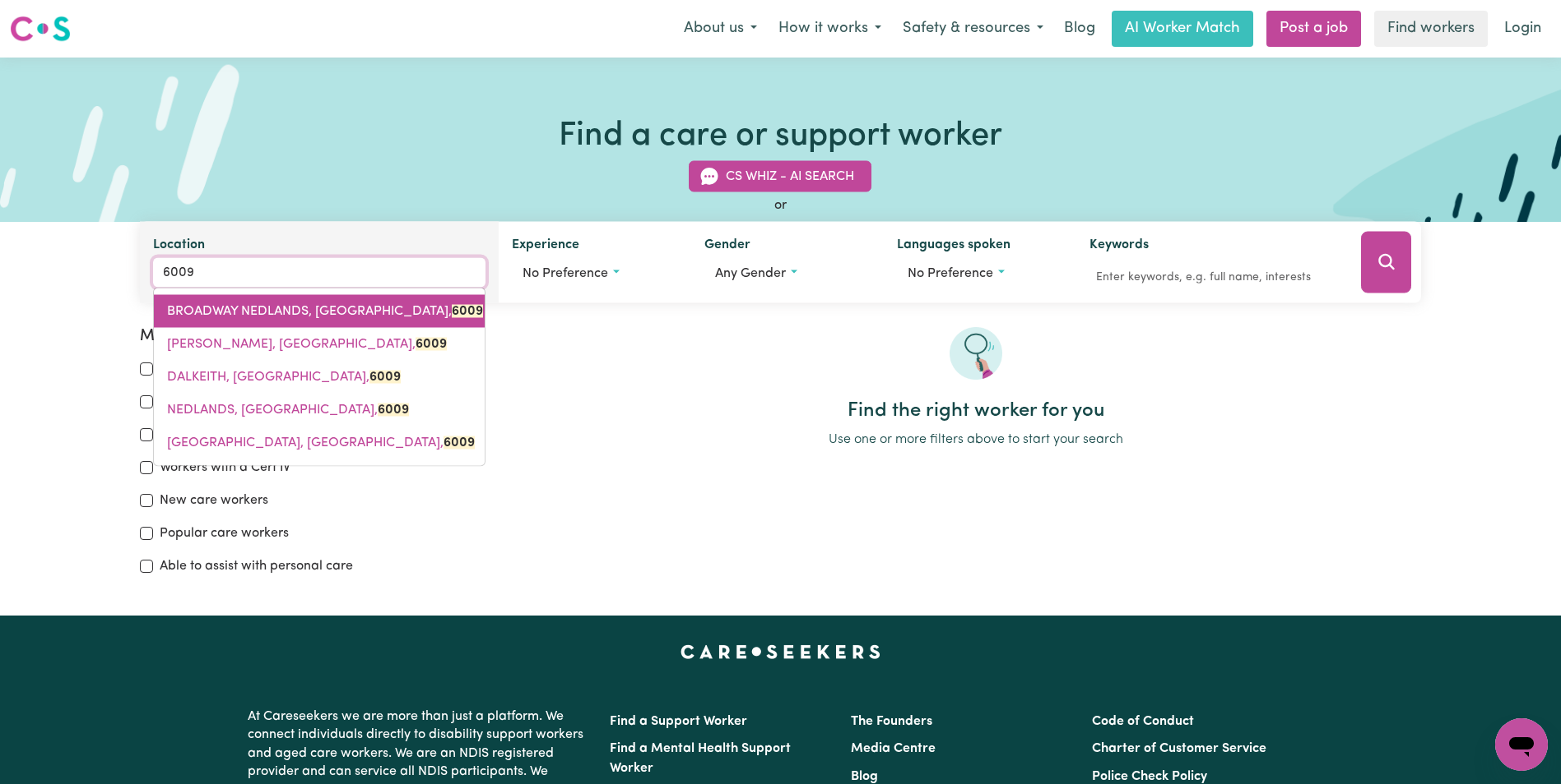
click at [243, 313] on span "BROADWAY NEDLANDS, Western Australia, 6009" at bounding box center [324, 311] width 315 height 13
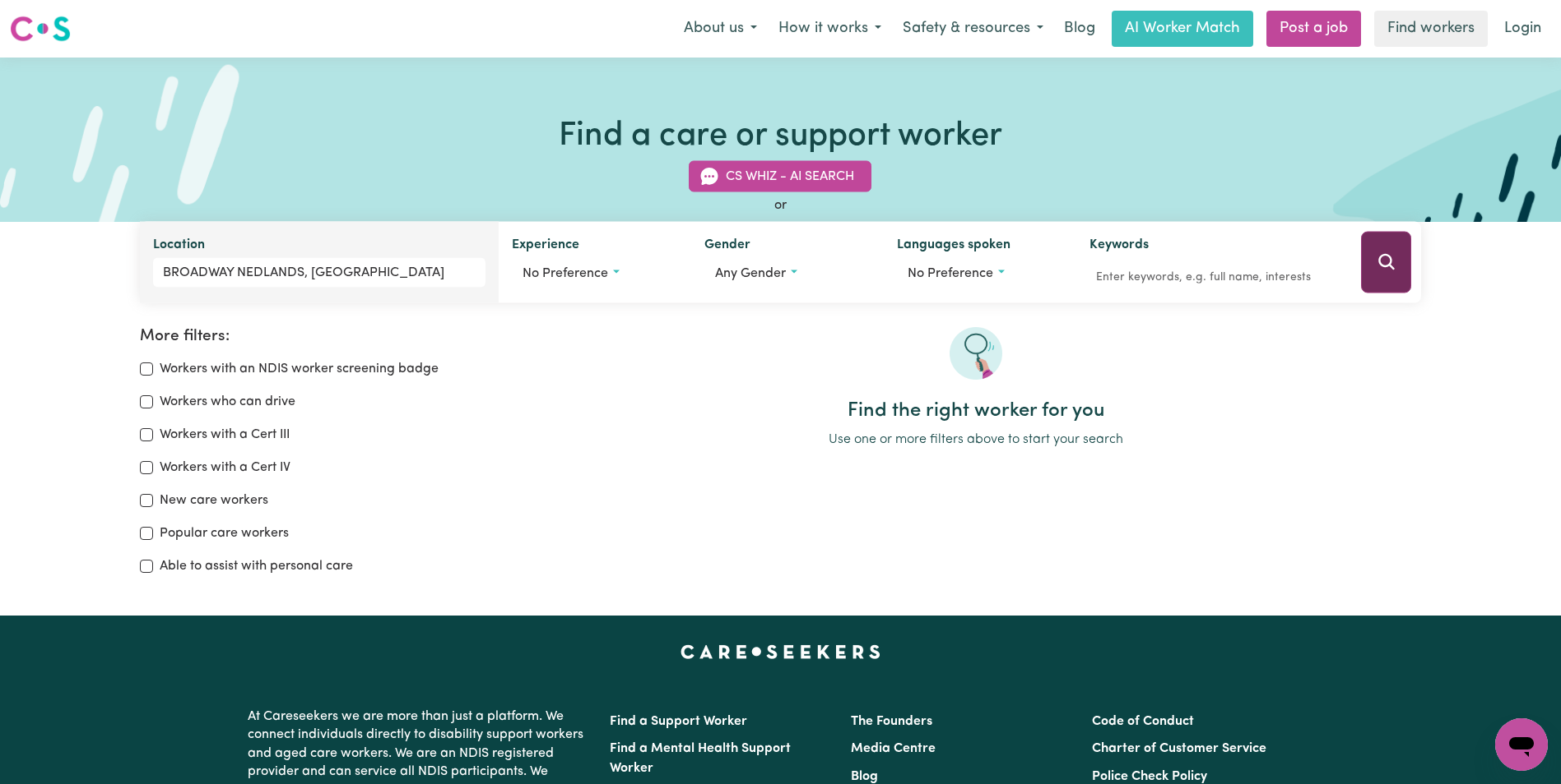
click at [1375, 270] on button "Search" at bounding box center [1386, 263] width 50 height 61
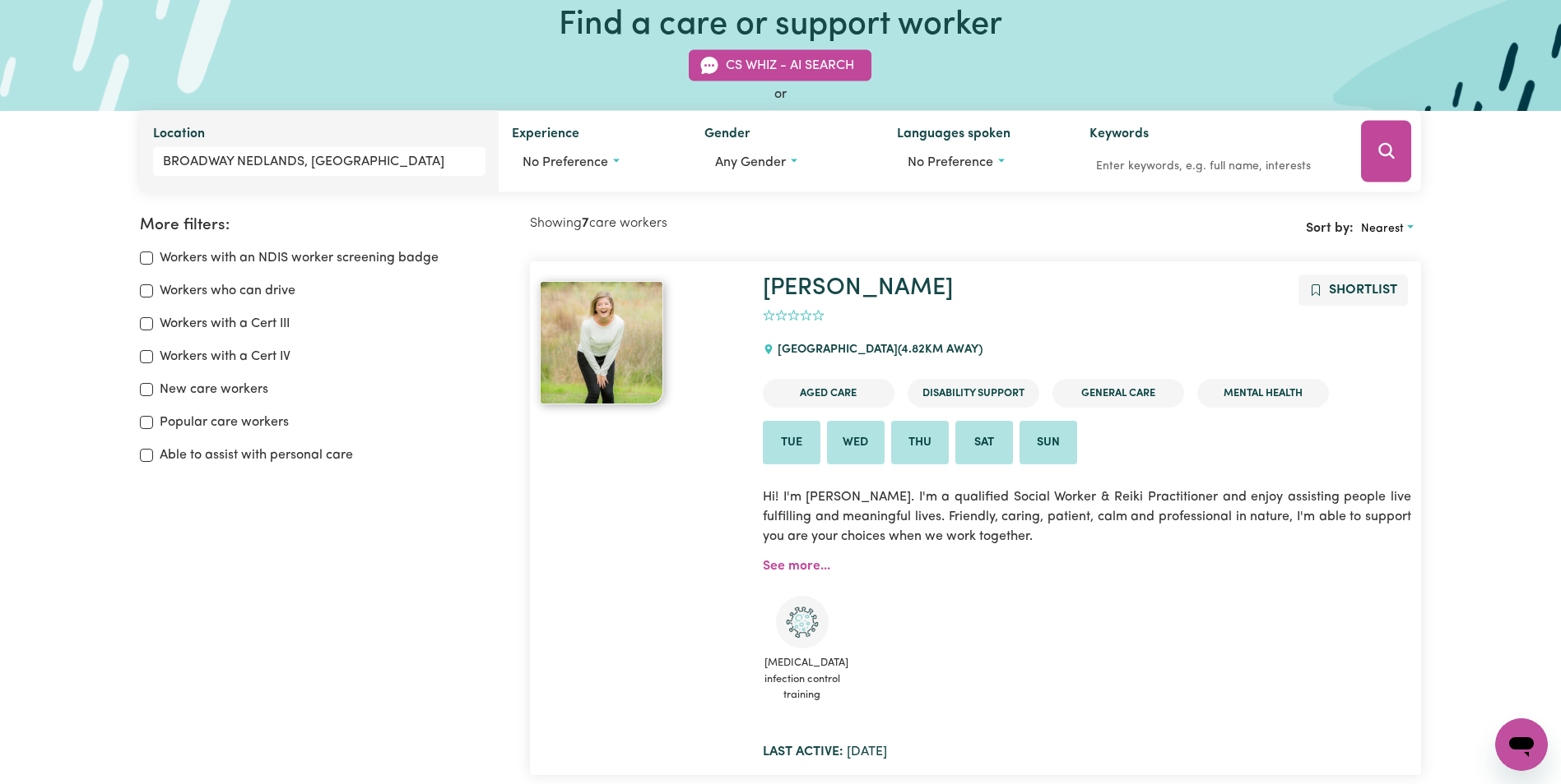
scroll to position [110, 0]
click at [150, 325] on input "Workers with a Cert III" at bounding box center [147, 325] width 13 height 13
checkbox input "true"
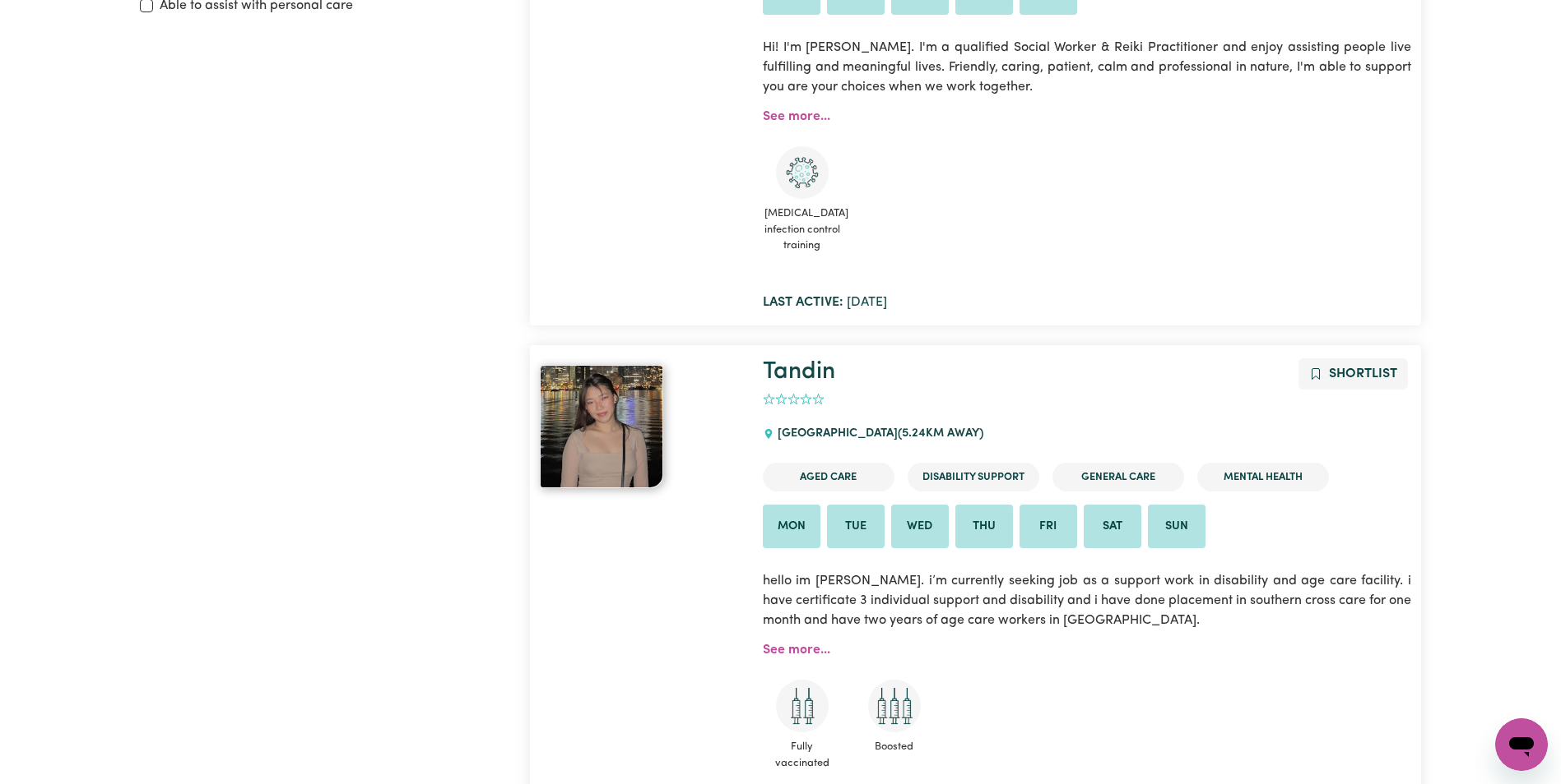
scroll to position [604, 0]
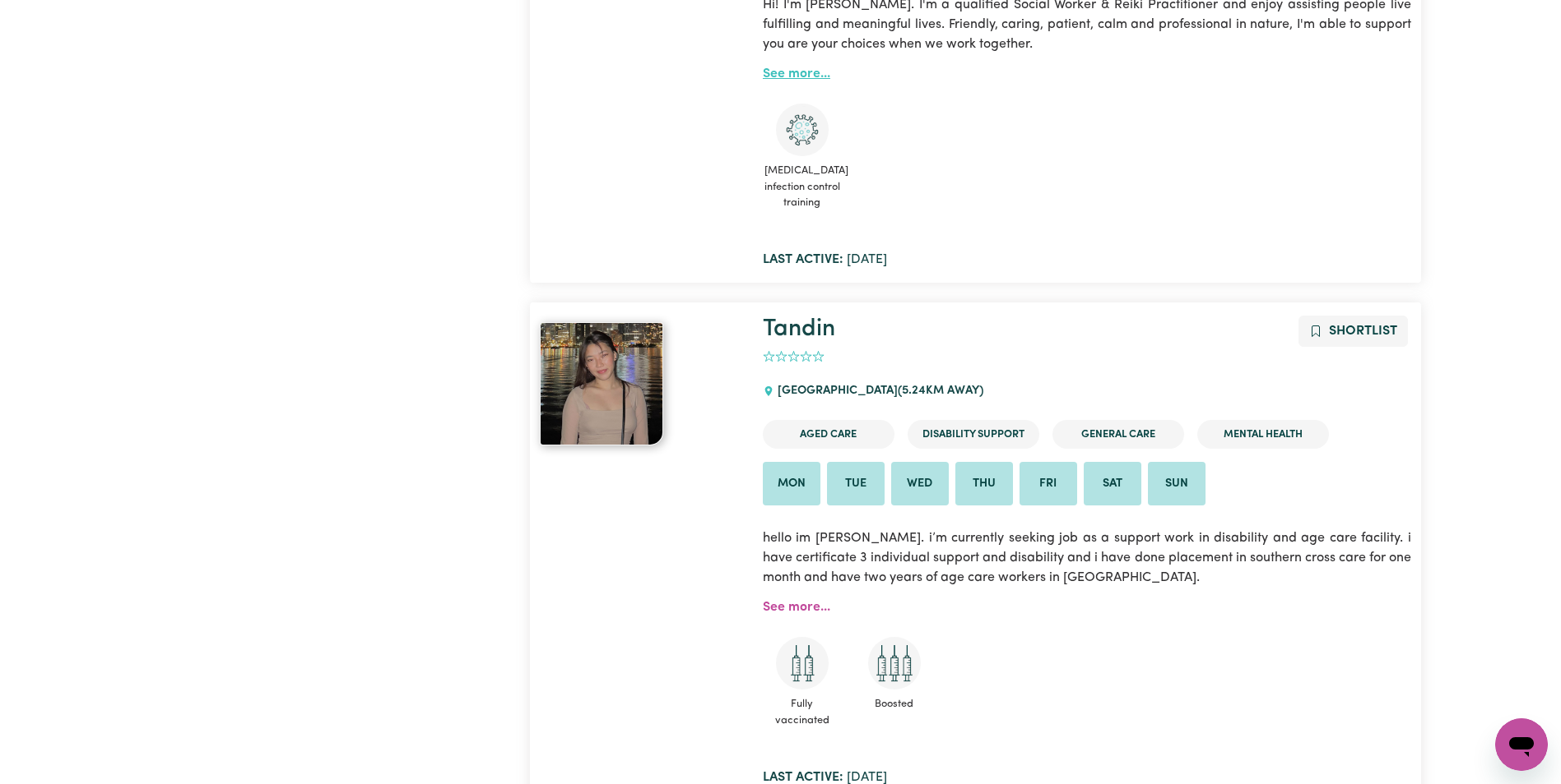
click at [810, 81] on link "See more..." at bounding box center [796, 74] width 67 height 13
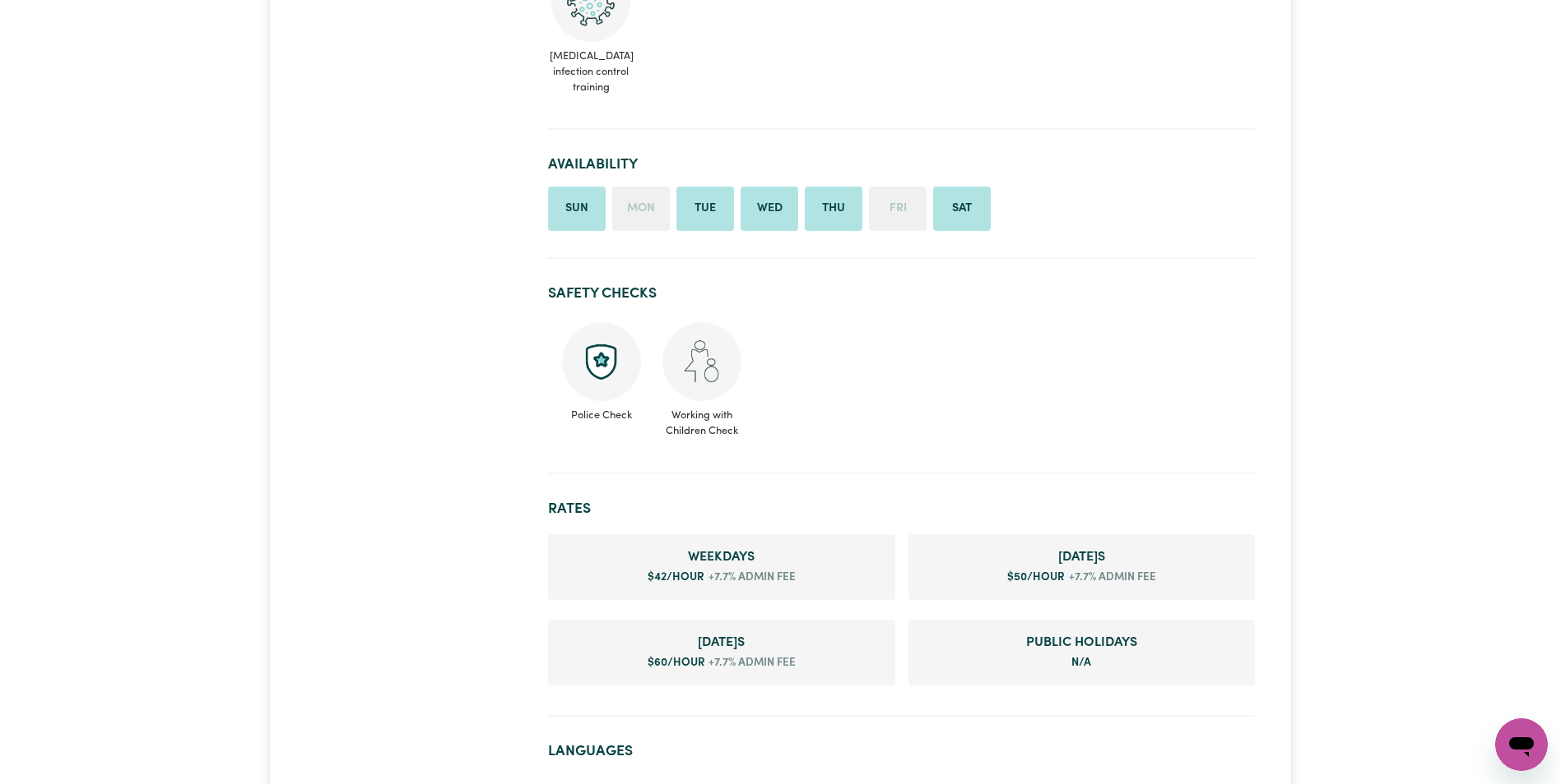
scroll to position [740, 0]
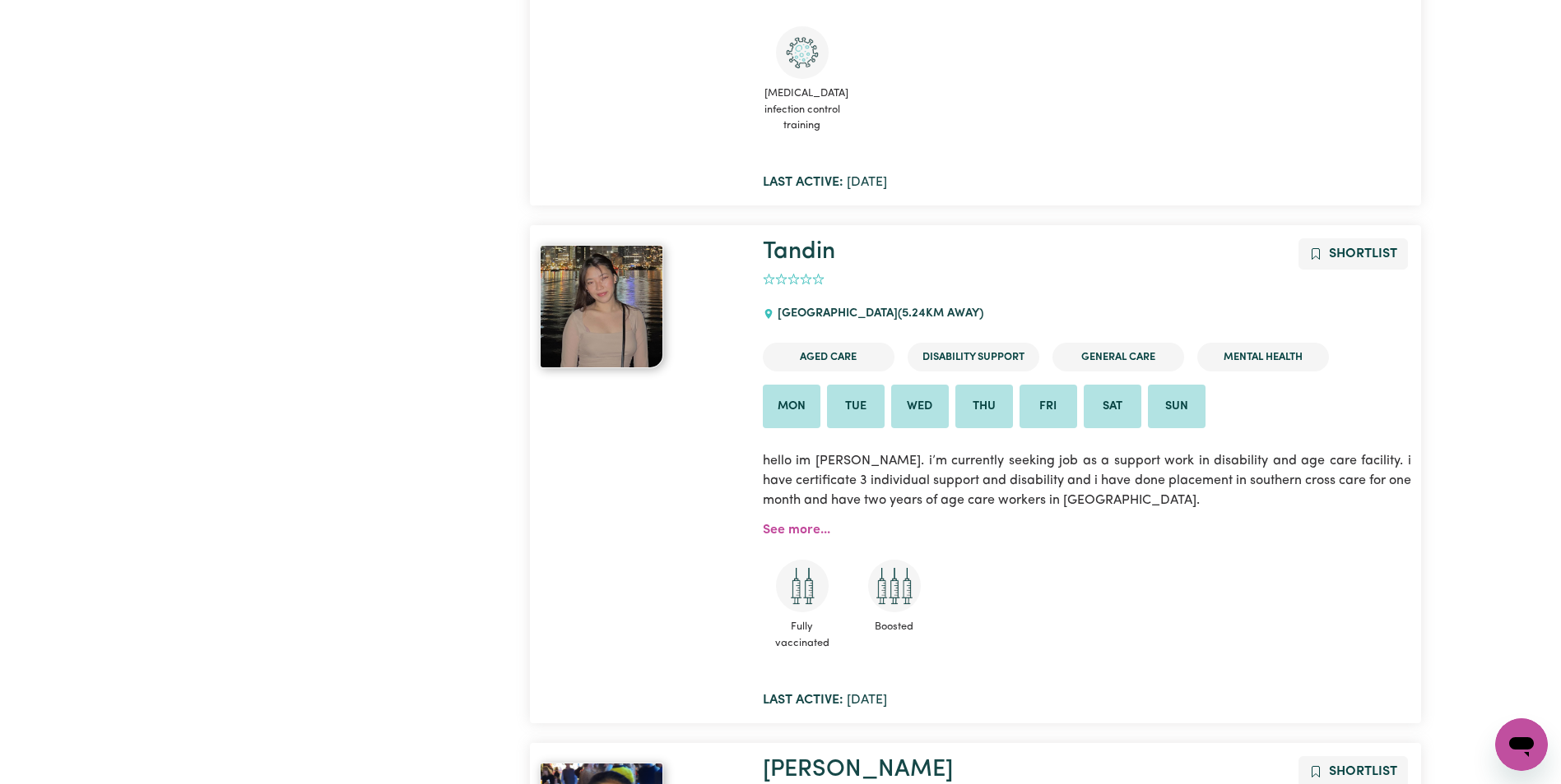
scroll to position [768, 0]
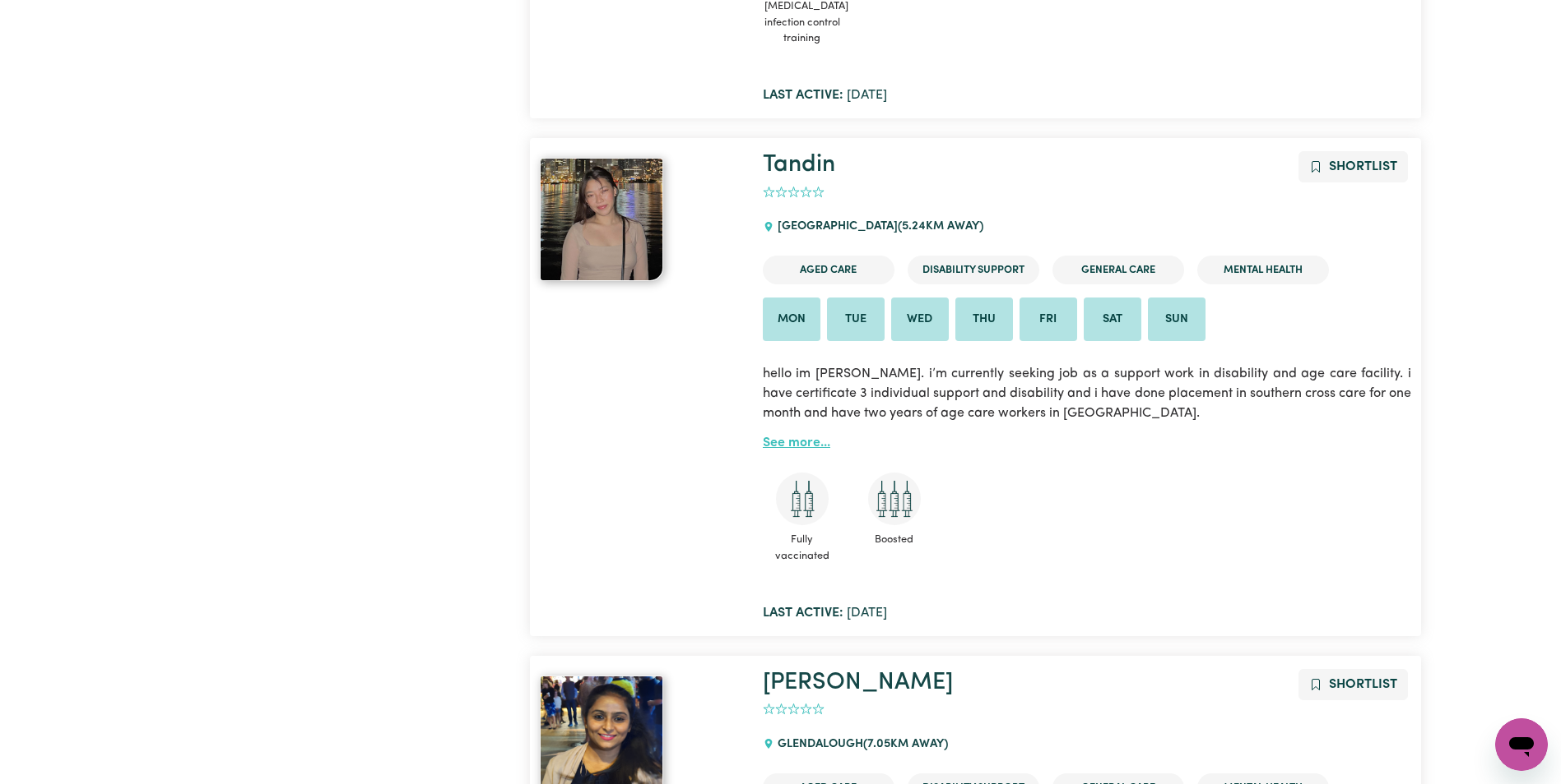
click at [786, 448] on link "See more..." at bounding box center [796, 444] width 67 height 13
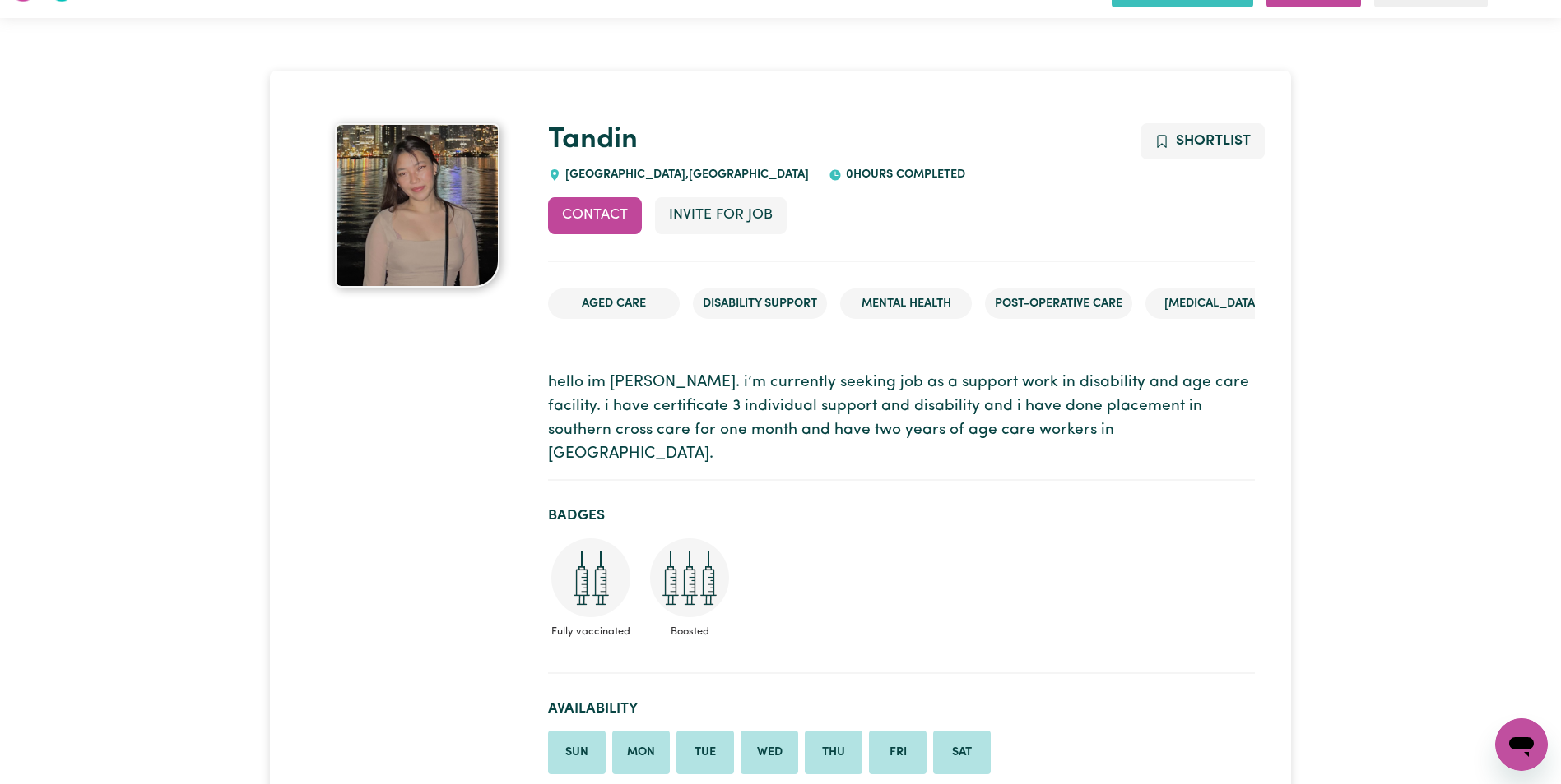
scroll to position [35, 0]
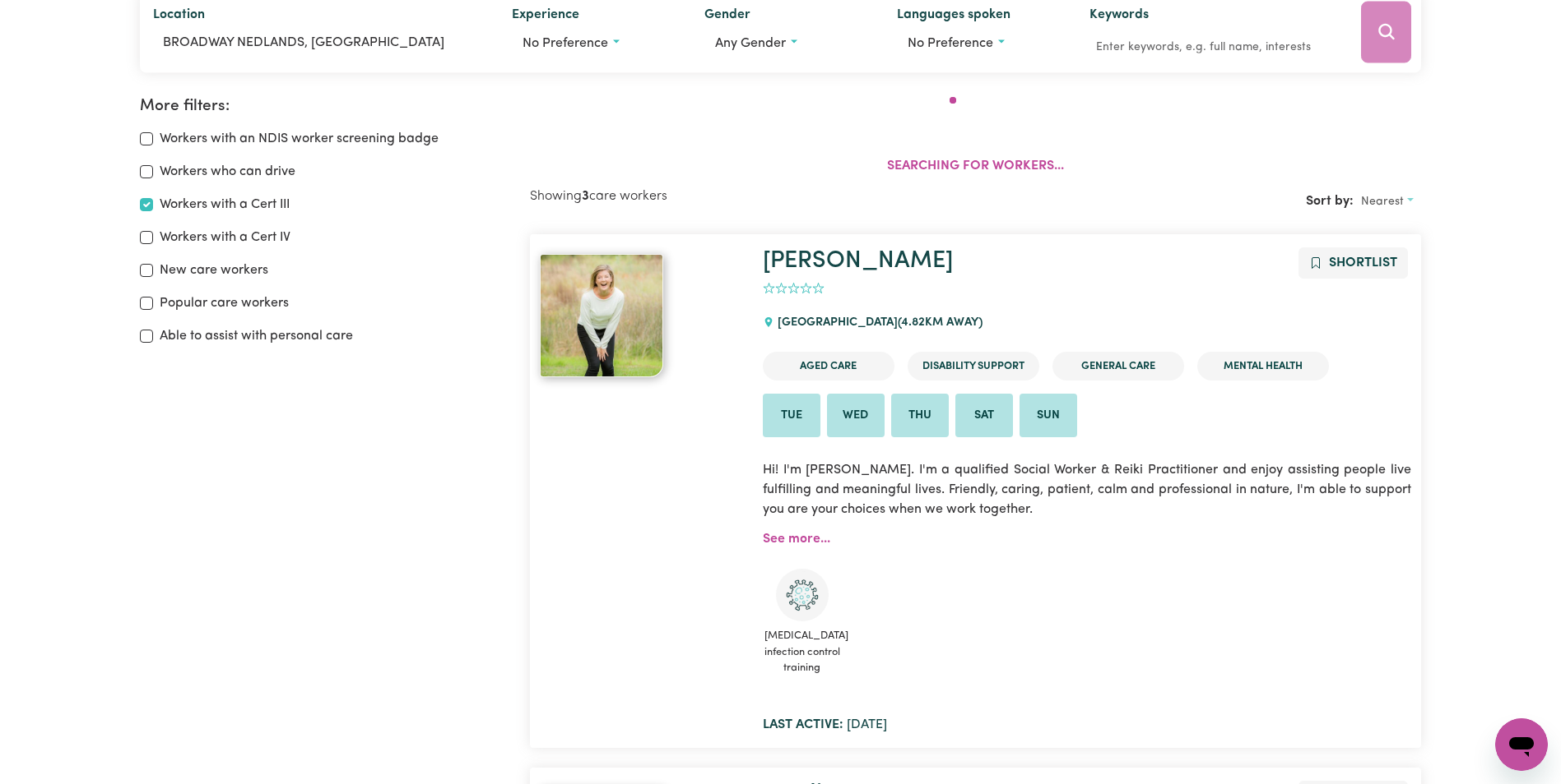
scroll to position [275, 0]
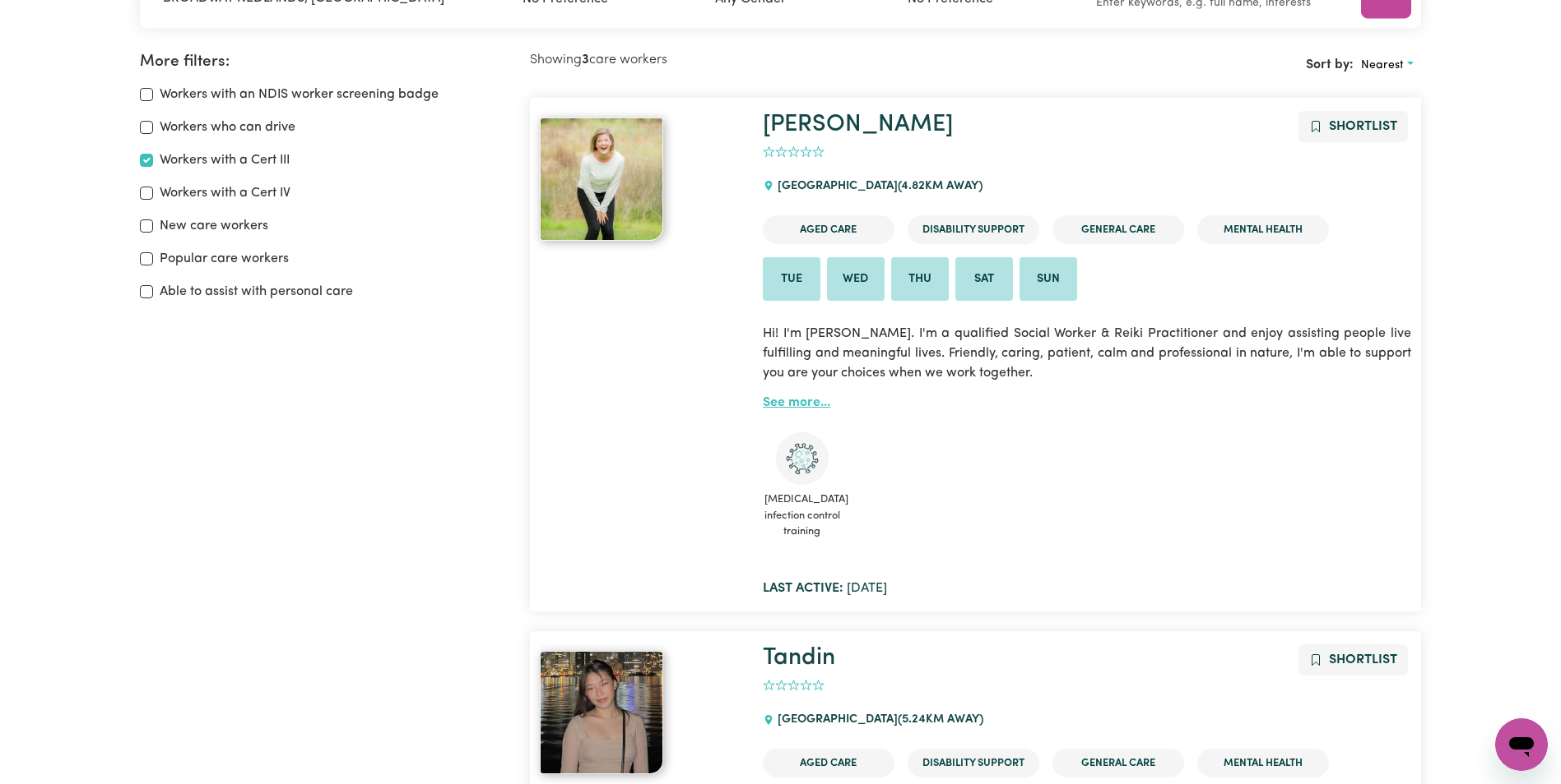
click at [799, 401] on link "See more..." at bounding box center [796, 404] width 67 height 13
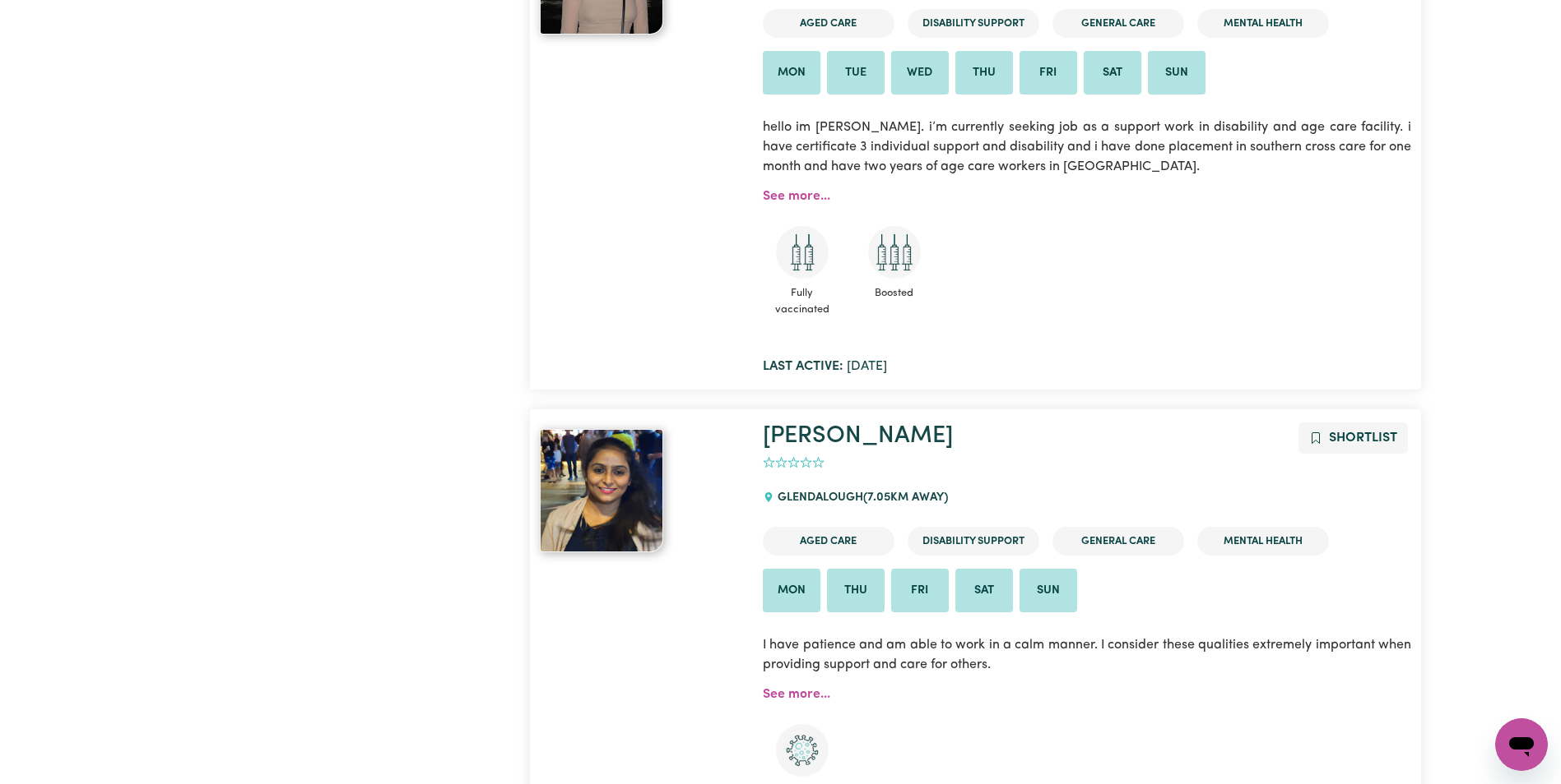
scroll to position [1096, 0]
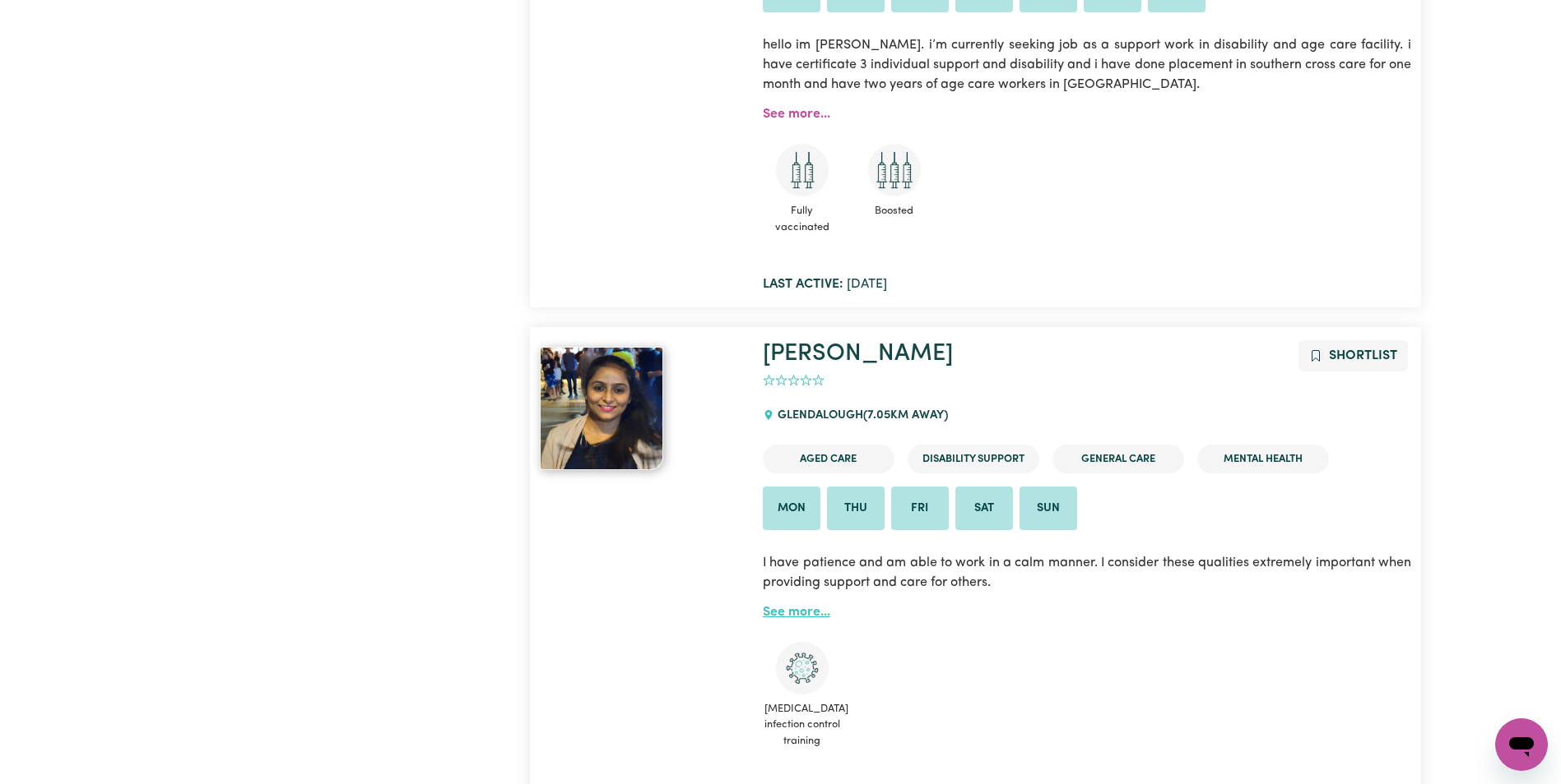
click at [783, 611] on link "See more..." at bounding box center [796, 612] width 67 height 13
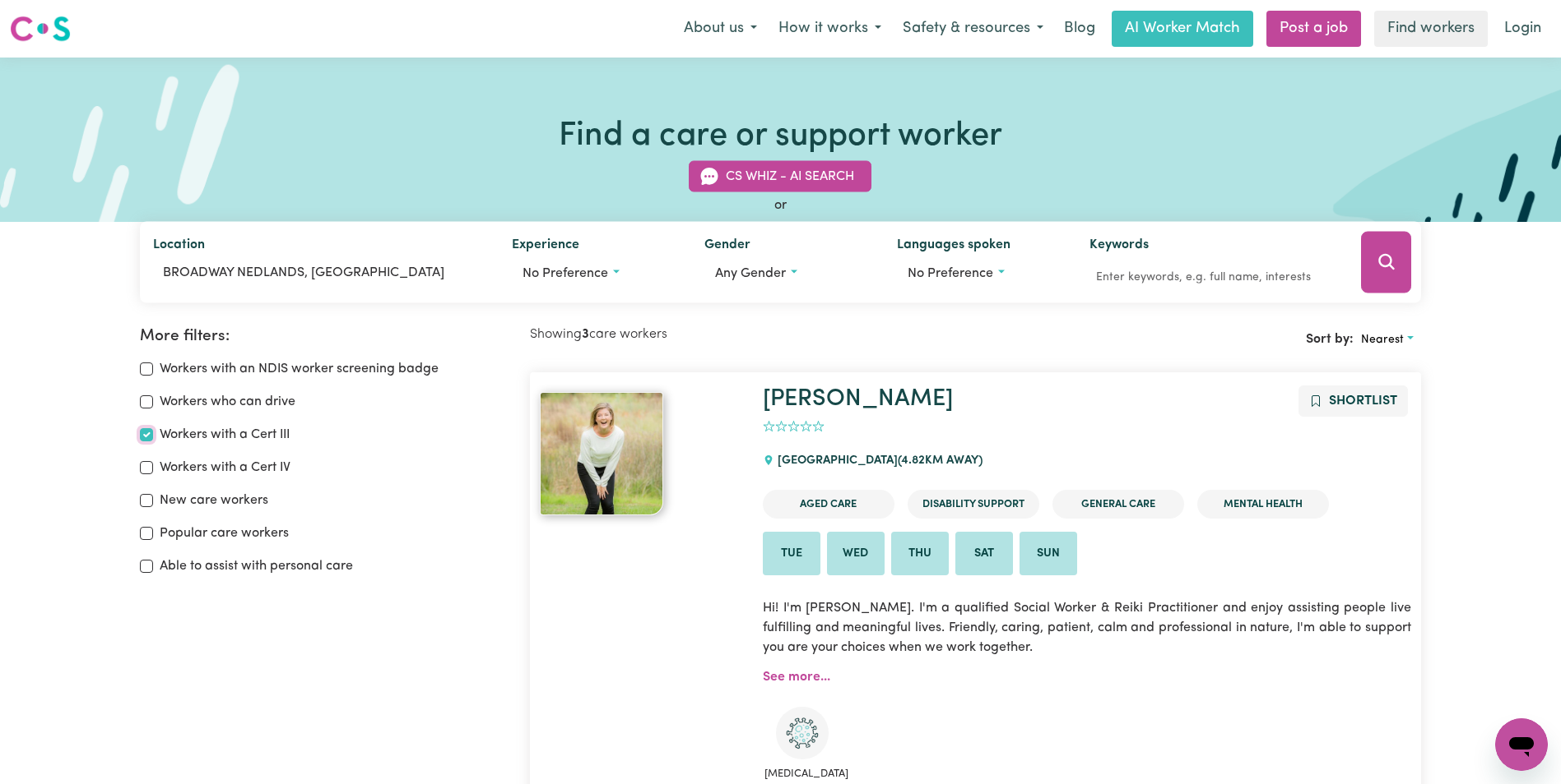
click at [148, 430] on input "Workers with a Cert III" at bounding box center [147, 435] width 13 height 13
checkbox input "false"
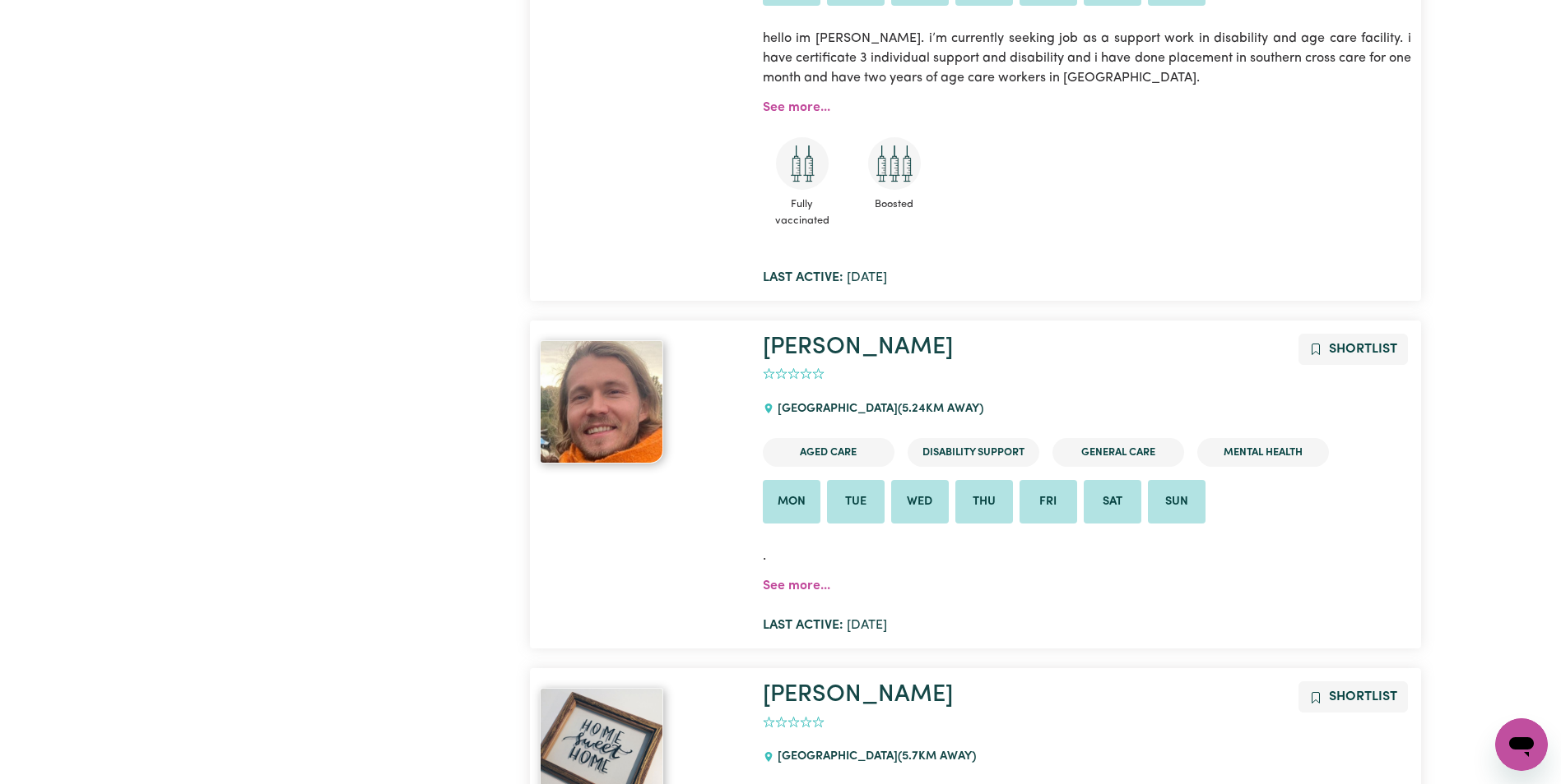
scroll to position [1344, 0]
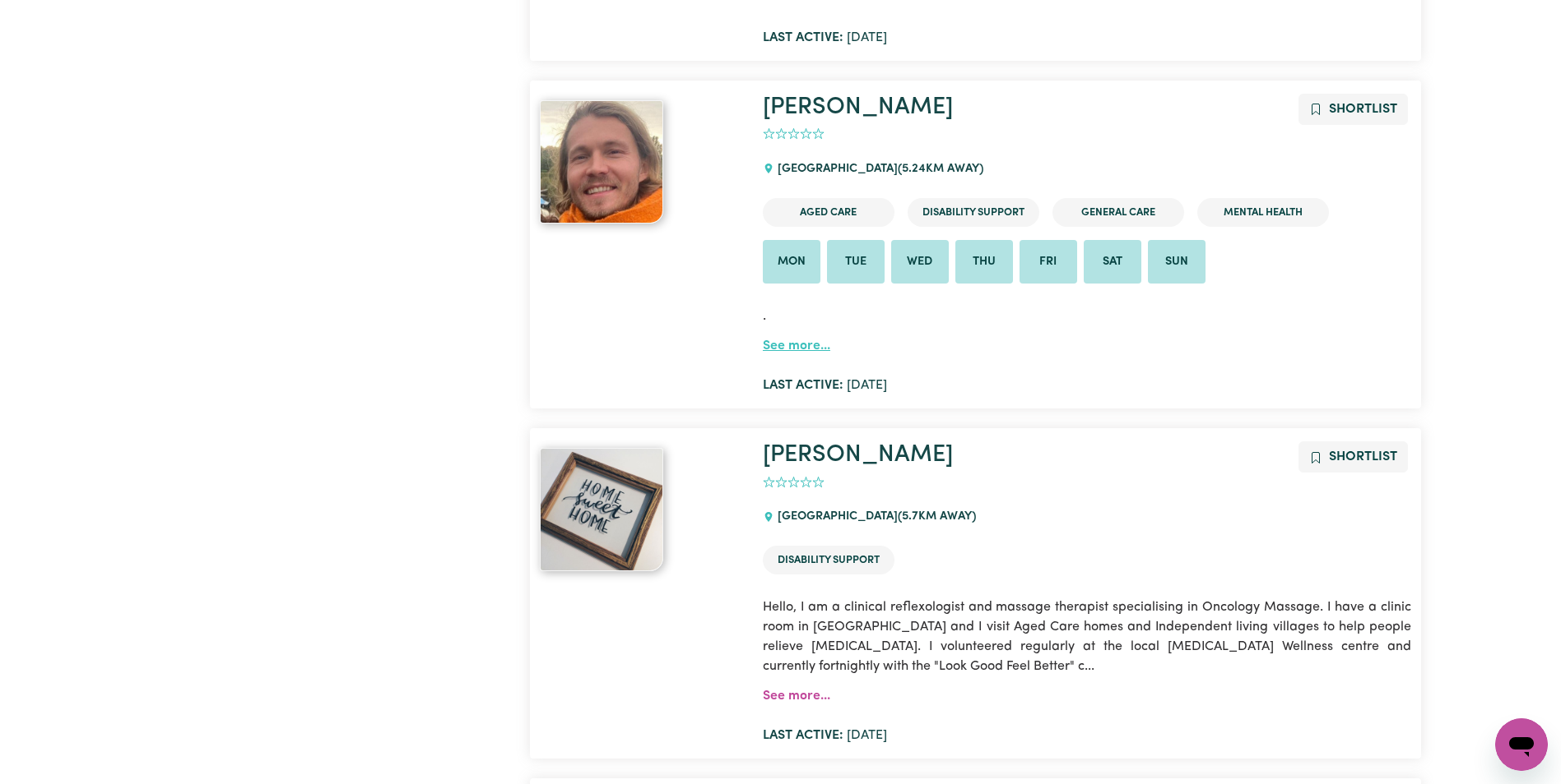
click at [797, 347] on link "See more..." at bounding box center [796, 346] width 67 height 13
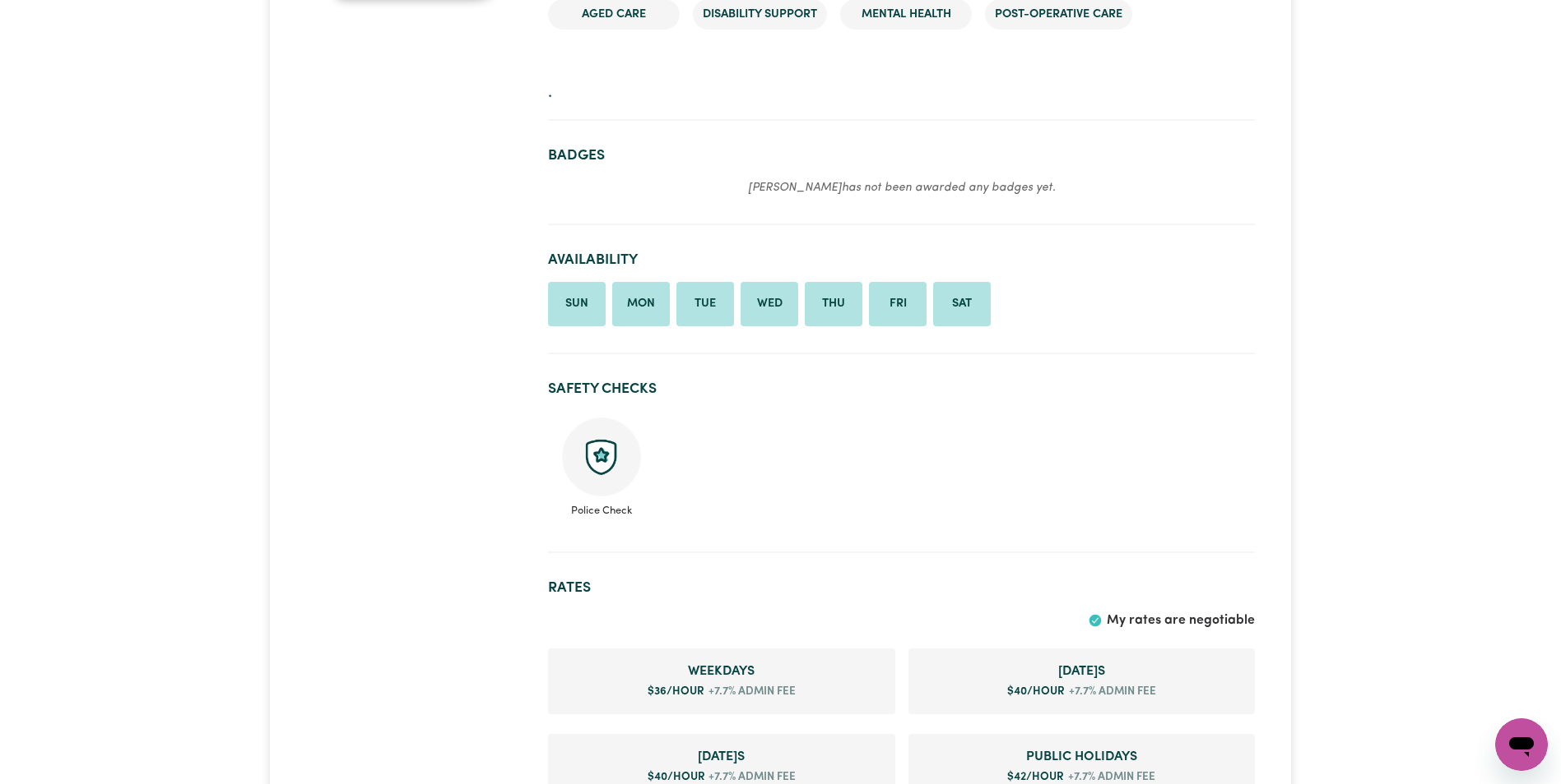
scroll to position [657, 0]
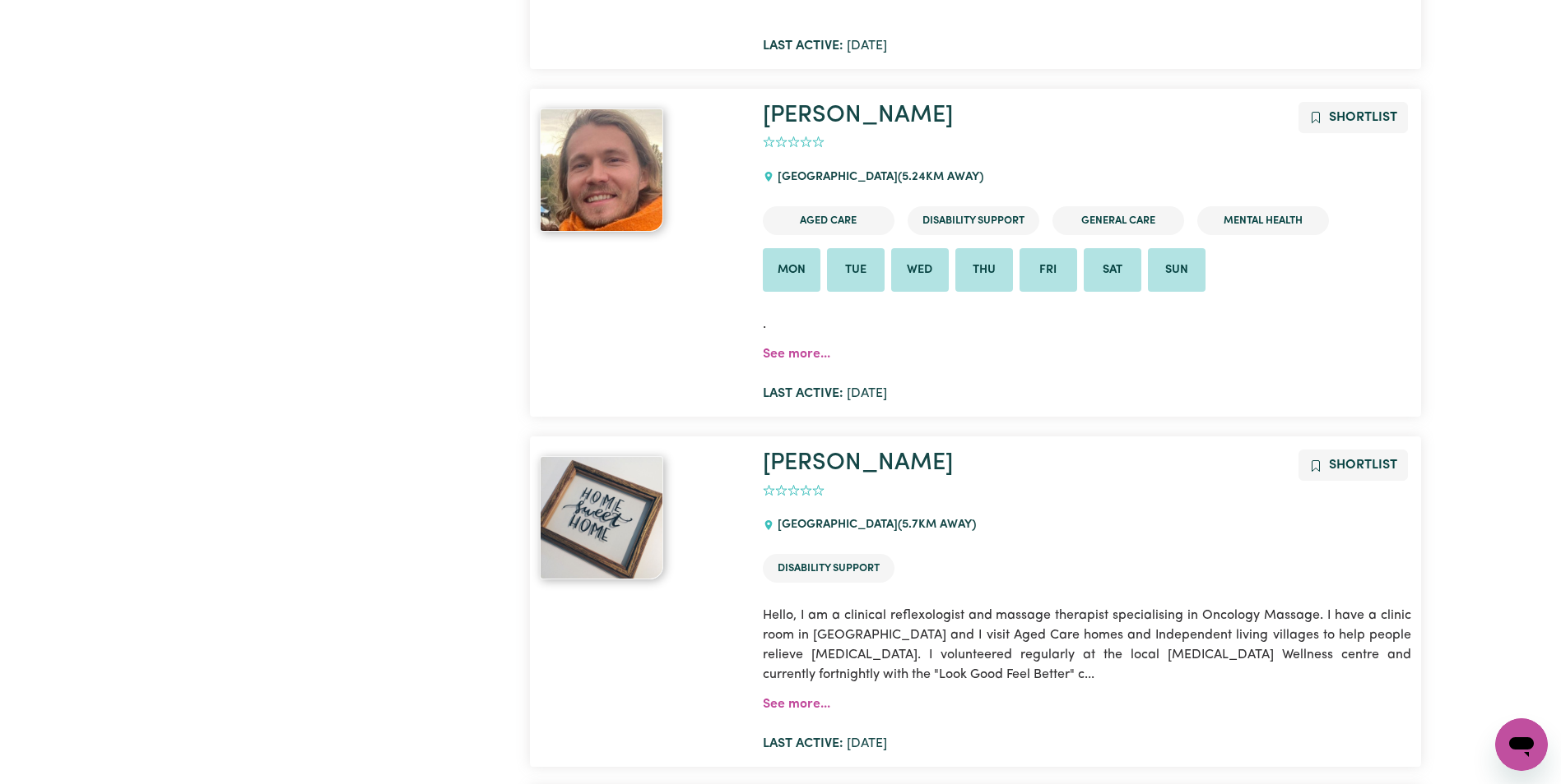
scroll to position [1590, 0]
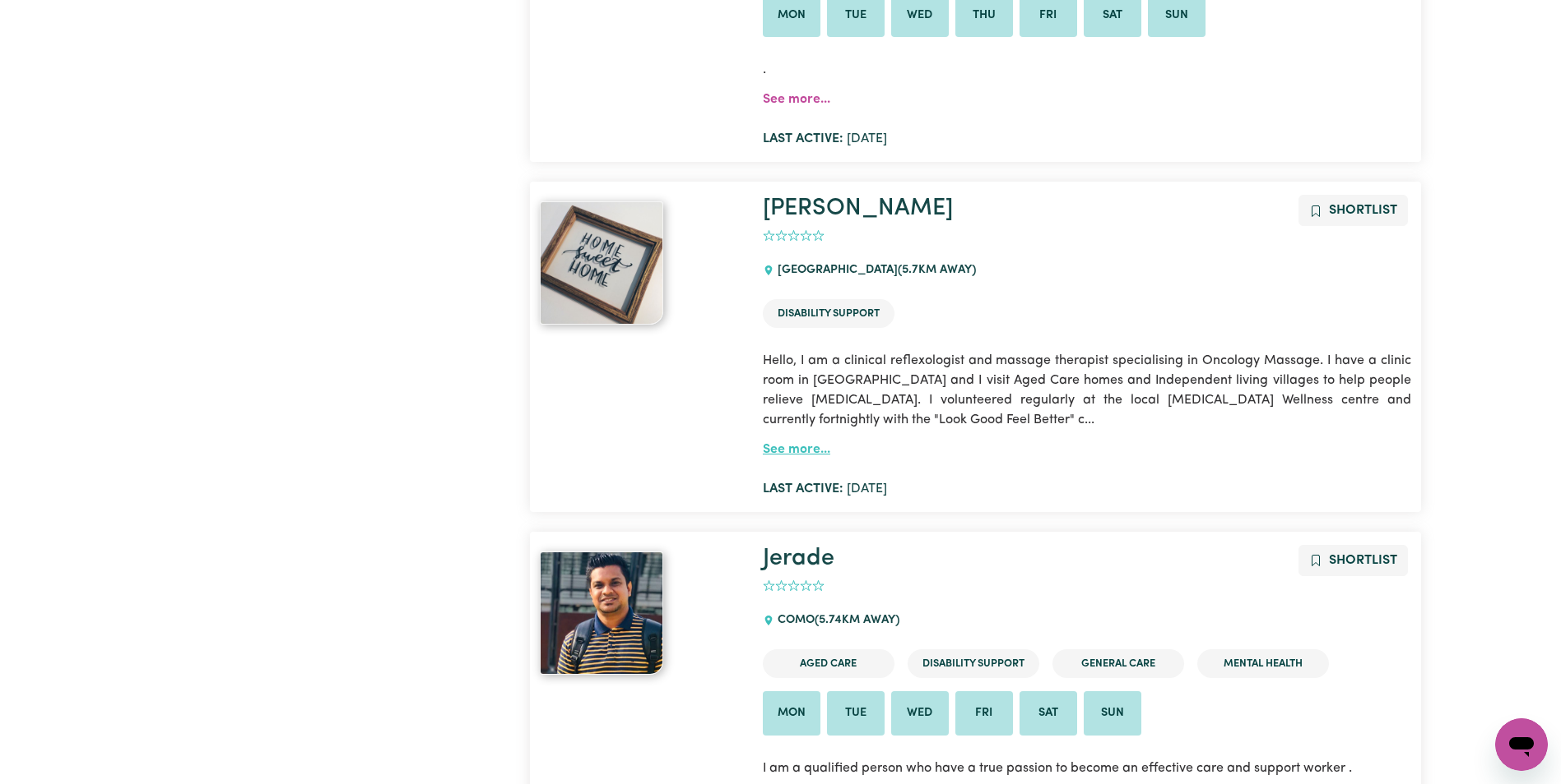
click at [783, 453] on link "See more..." at bounding box center [796, 450] width 67 height 13
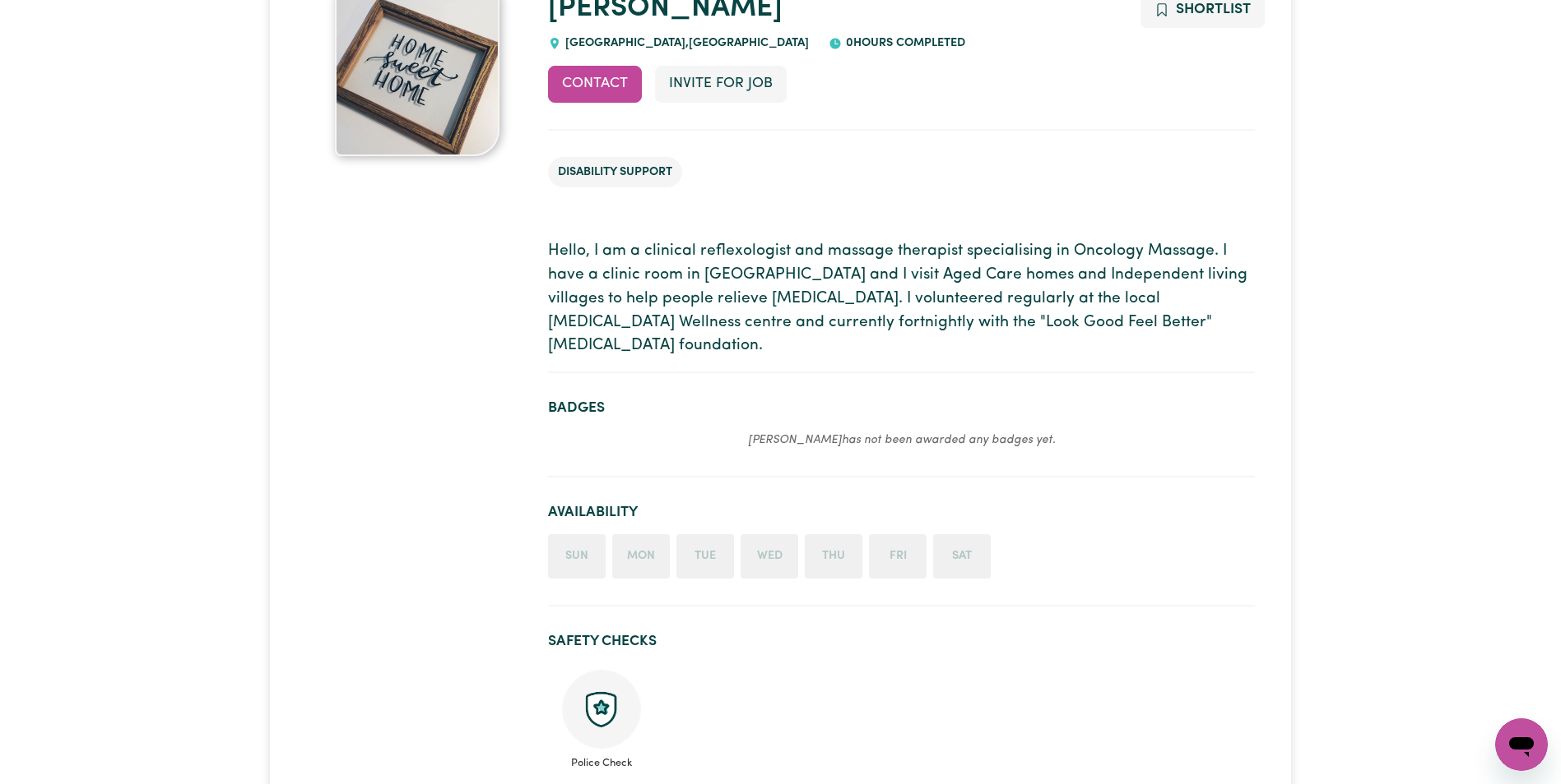
scroll to position [246, 0]
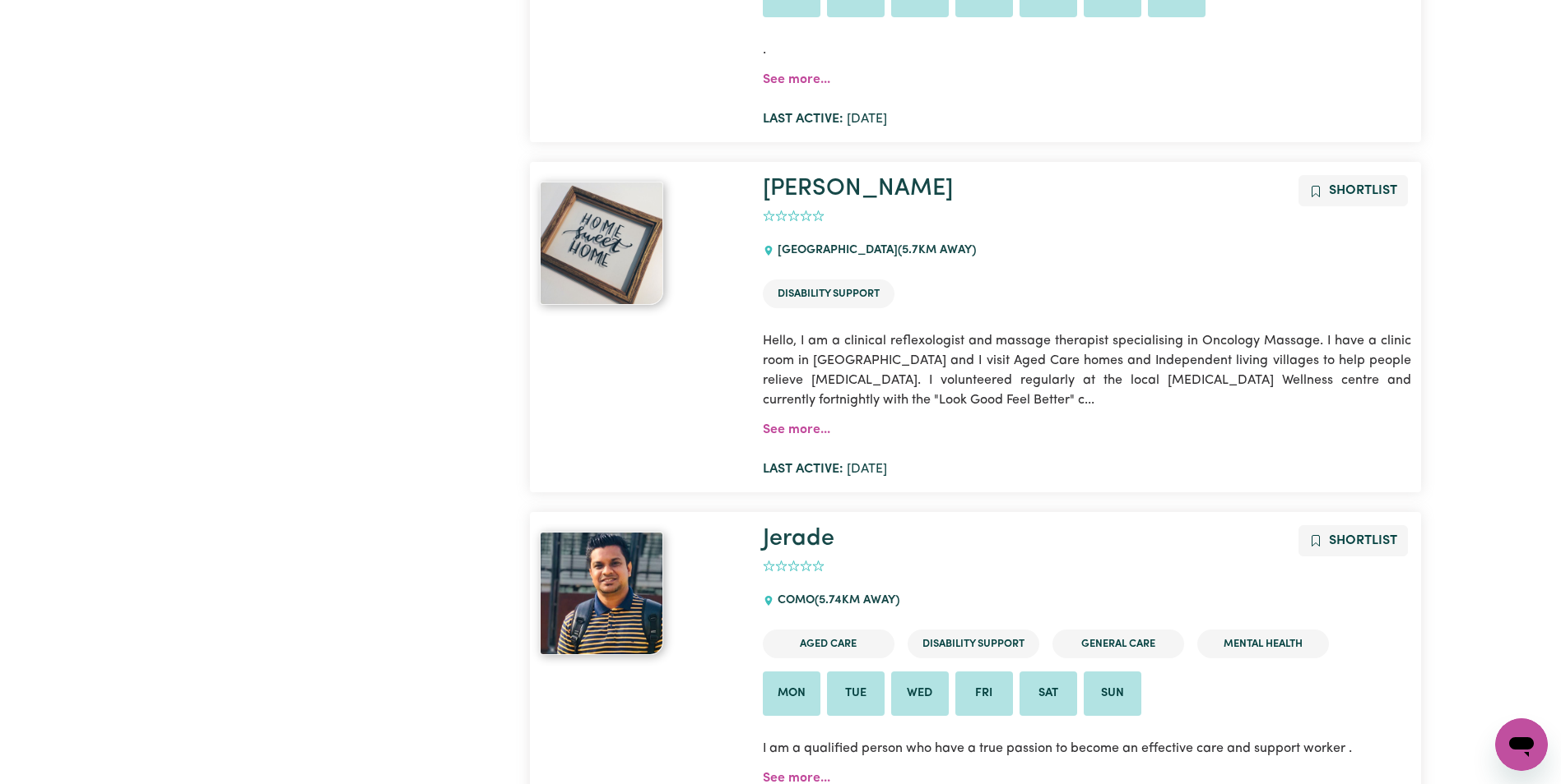
scroll to position [1837, 0]
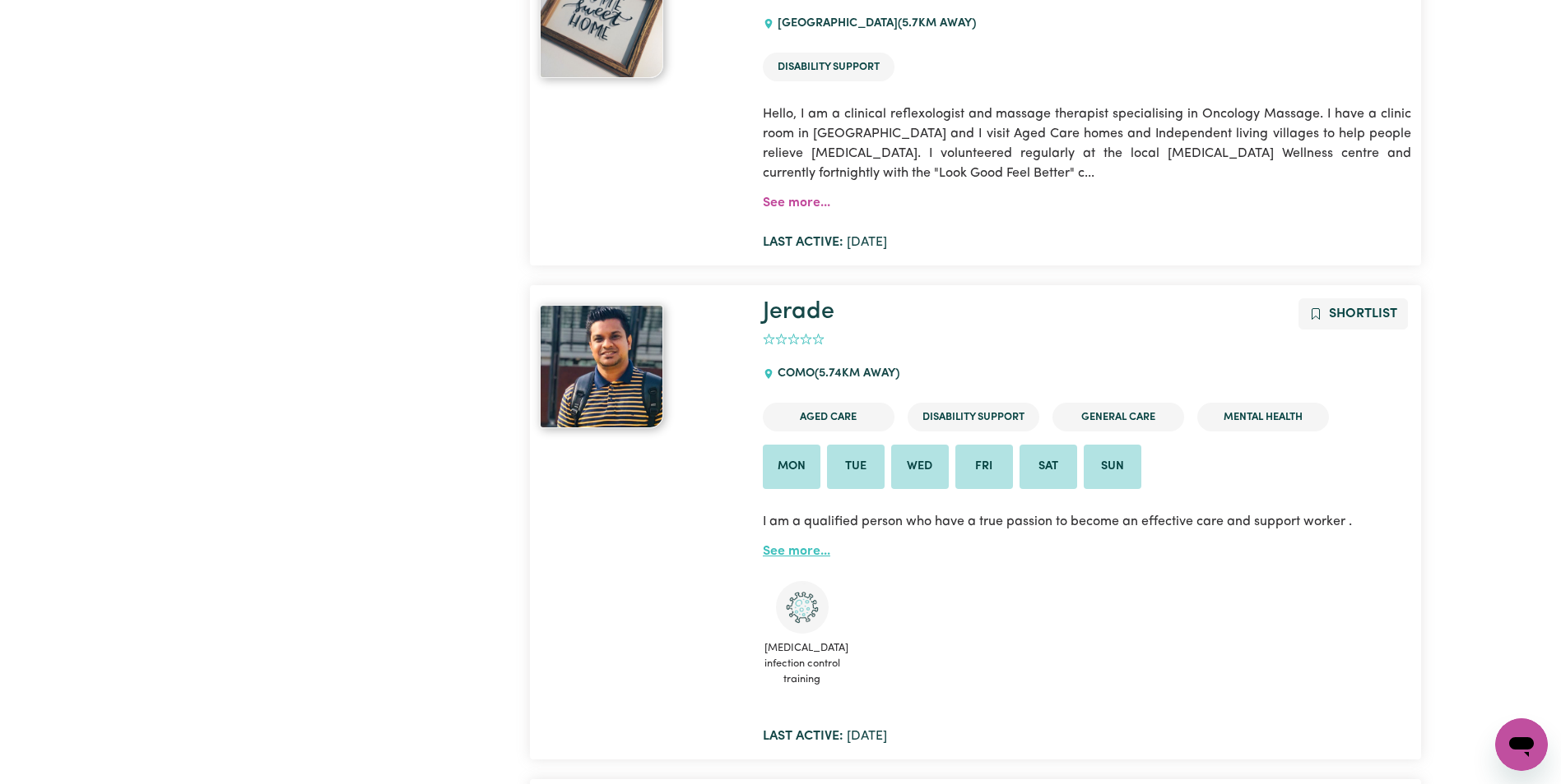
click at [791, 553] on link "See more..." at bounding box center [796, 552] width 67 height 13
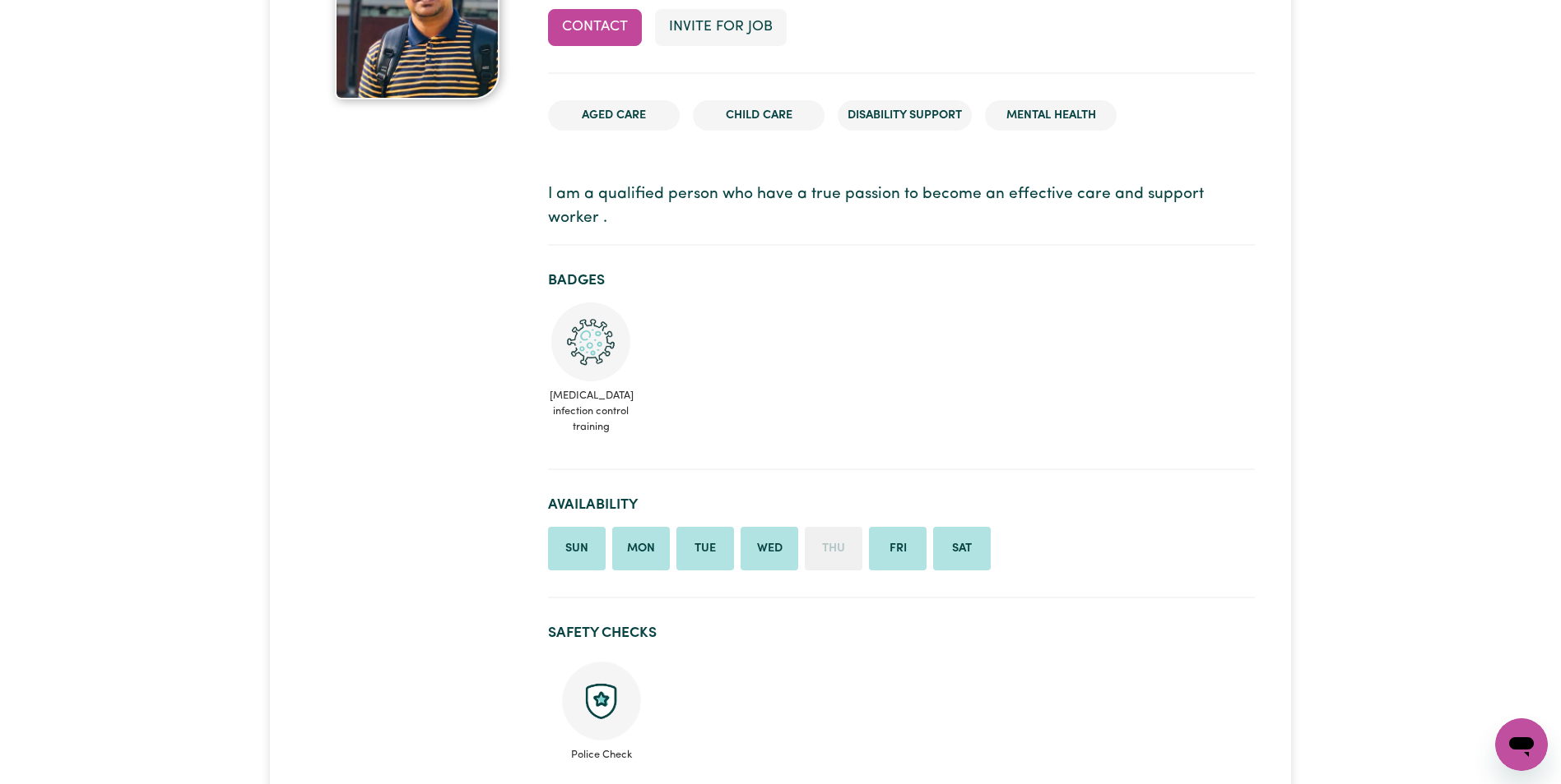
scroll to position [82, 0]
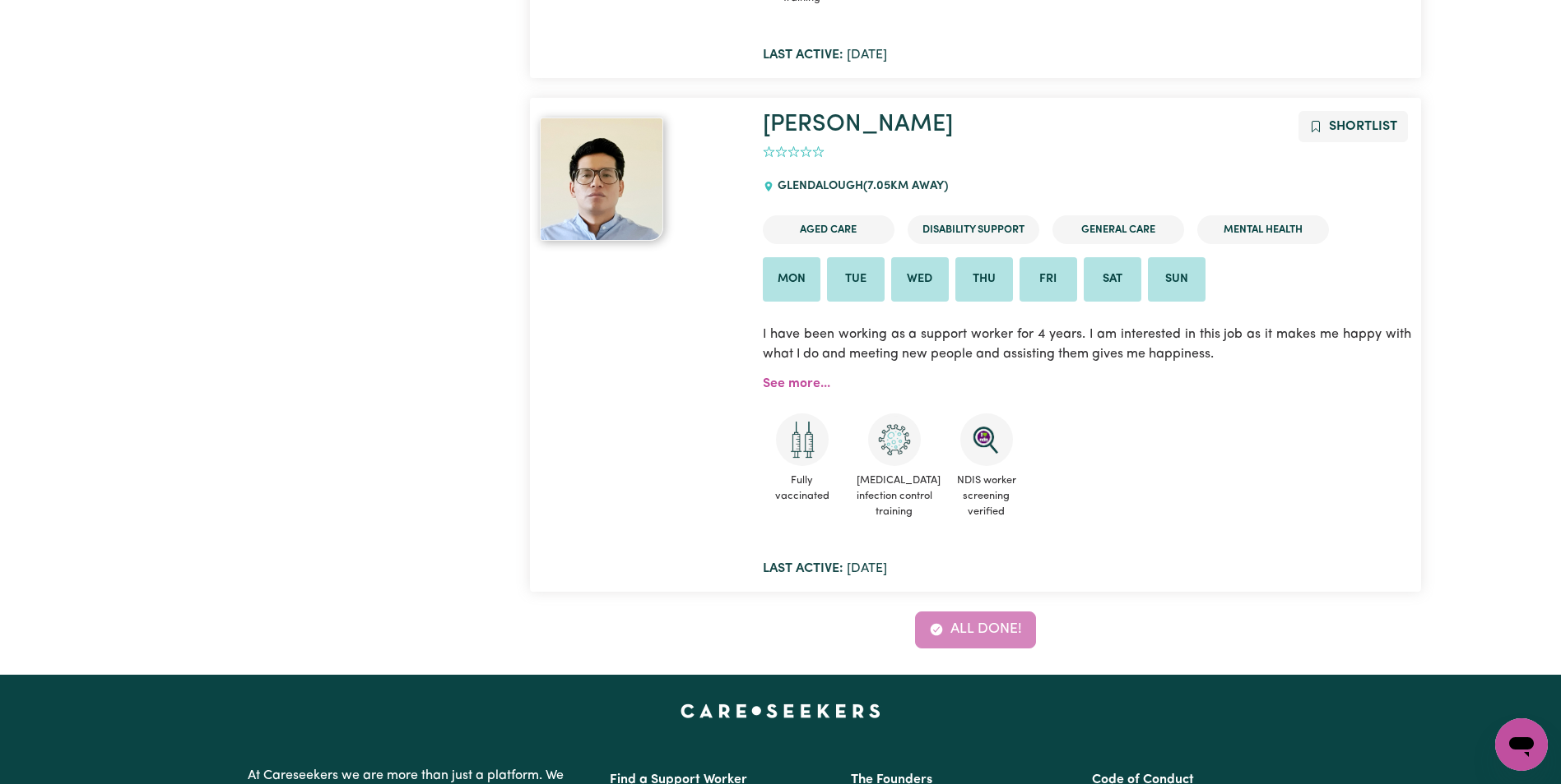
scroll to position [3071, 0]
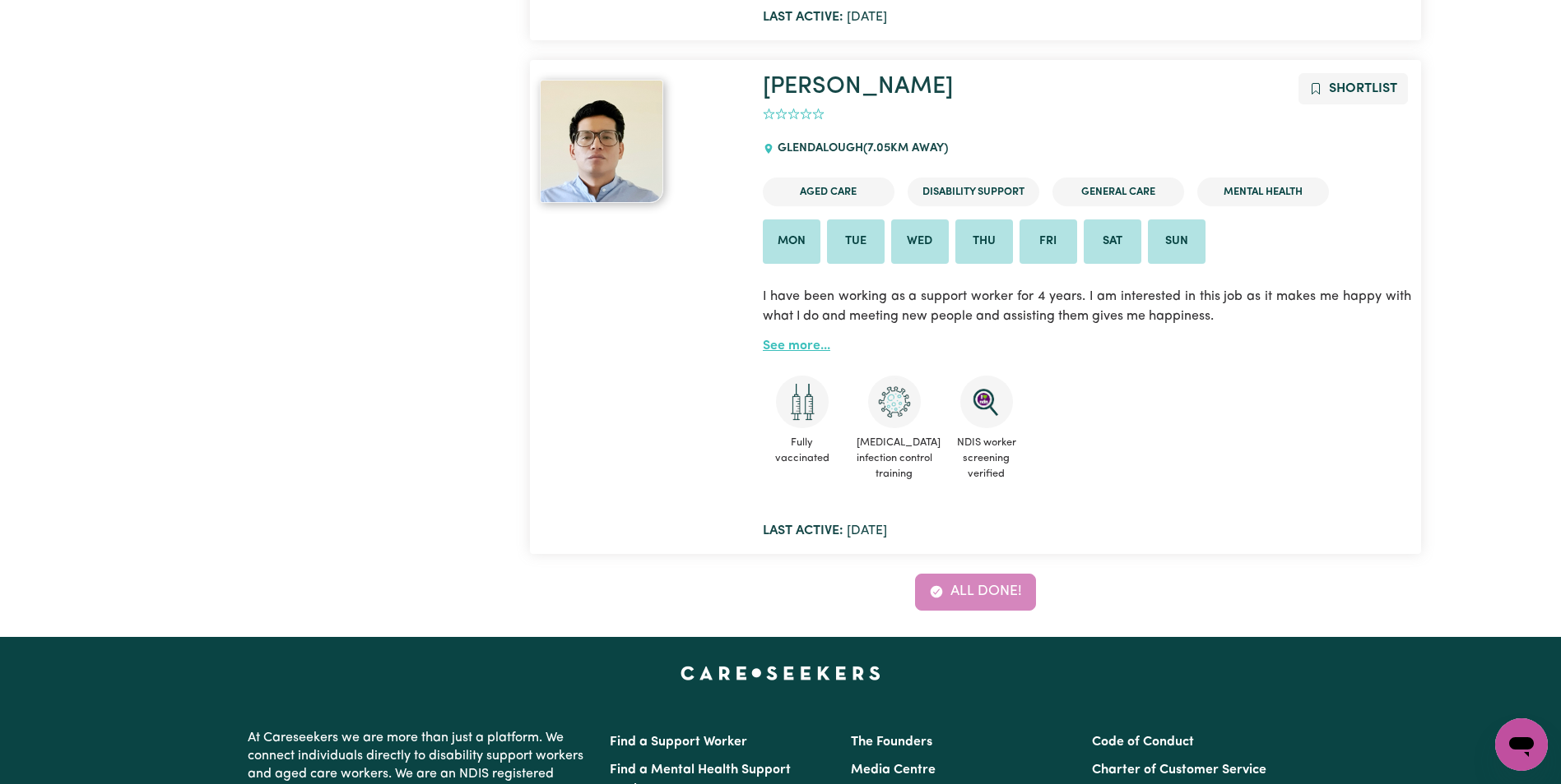
click at [797, 348] on link "See more..." at bounding box center [796, 346] width 67 height 13
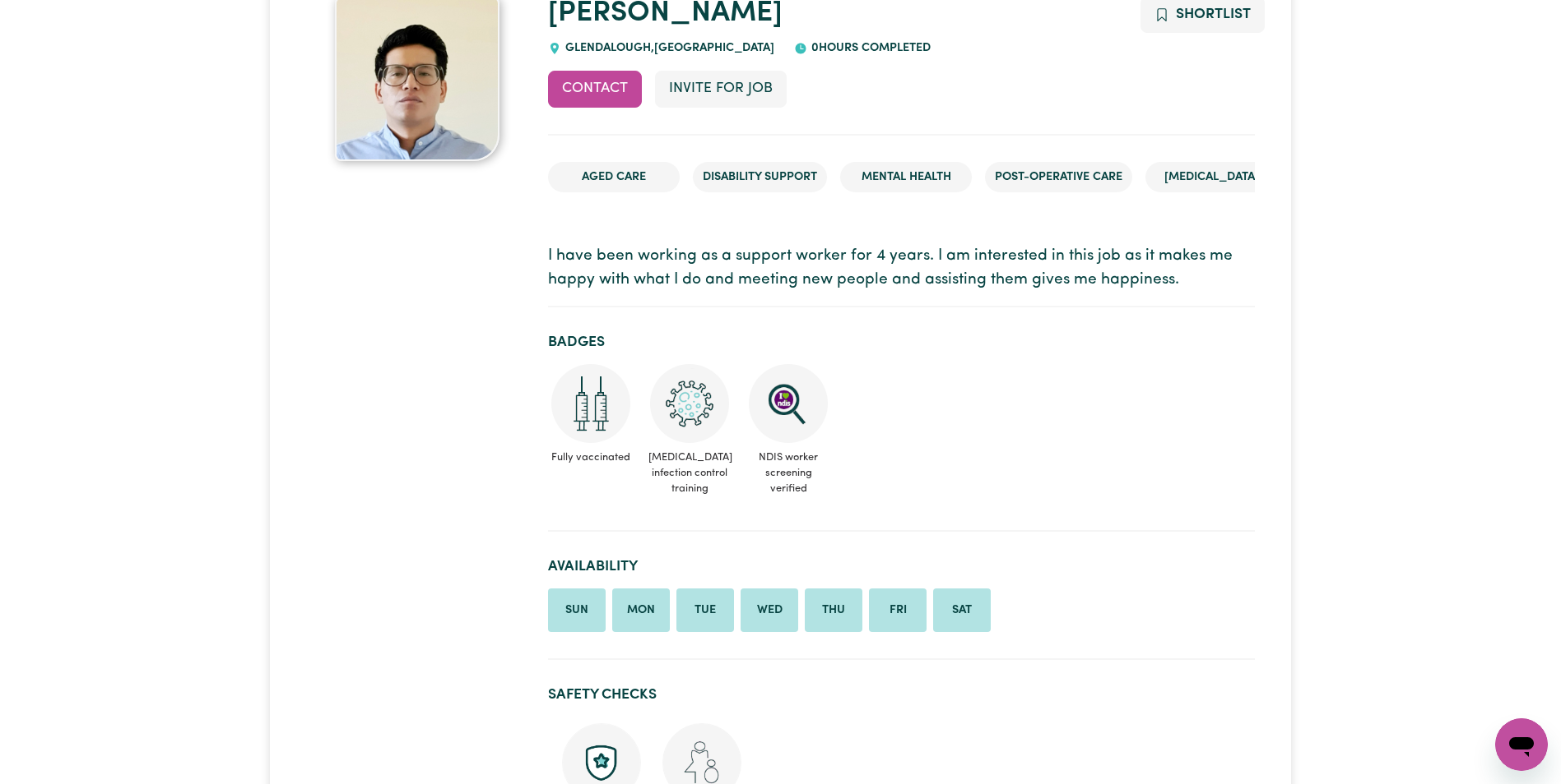
scroll to position [165, 0]
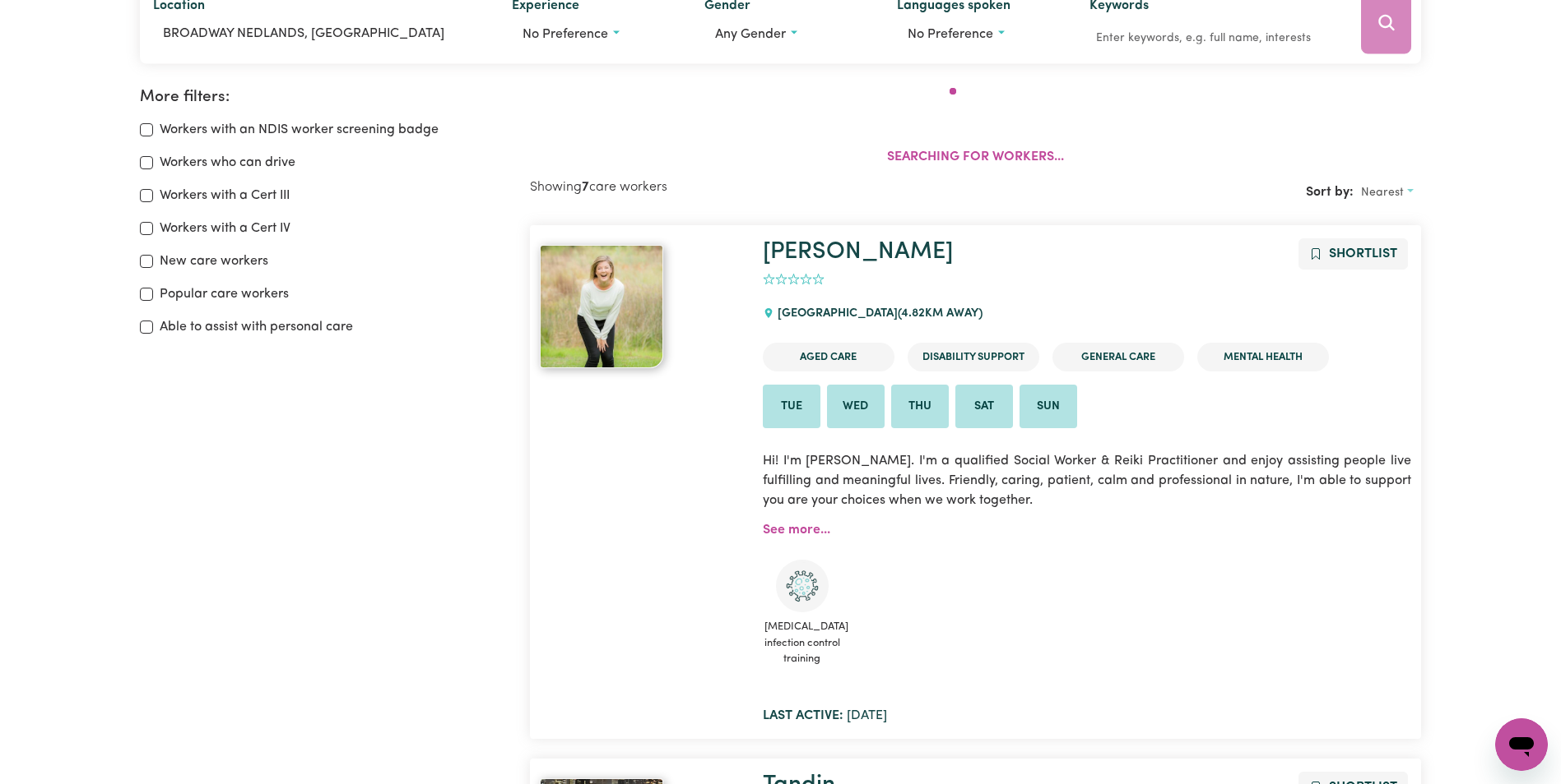
scroll to position [275, 0]
